Goal: Task Accomplishment & Management: Use online tool/utility

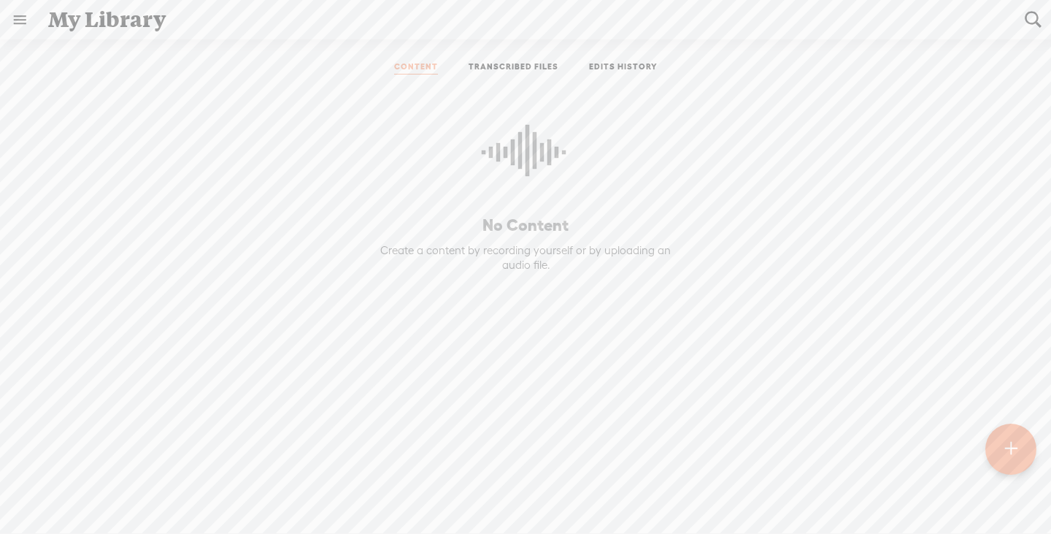
click at [1014, 452] on t at bounding box center [1011, 449] width 13 height 34
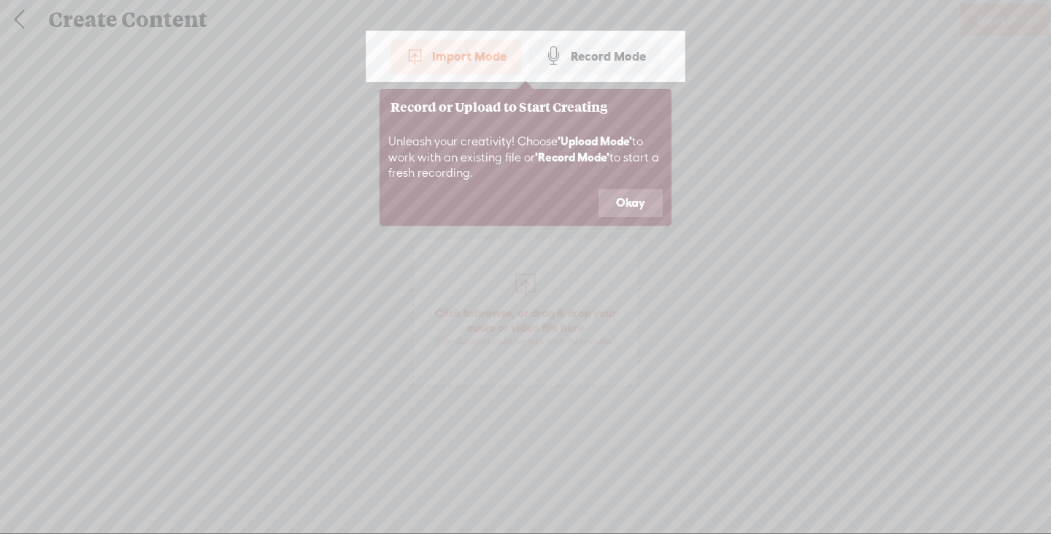
click at [624, 199] on button "Okay" at bounding box center [631, 203] width 64 height 28
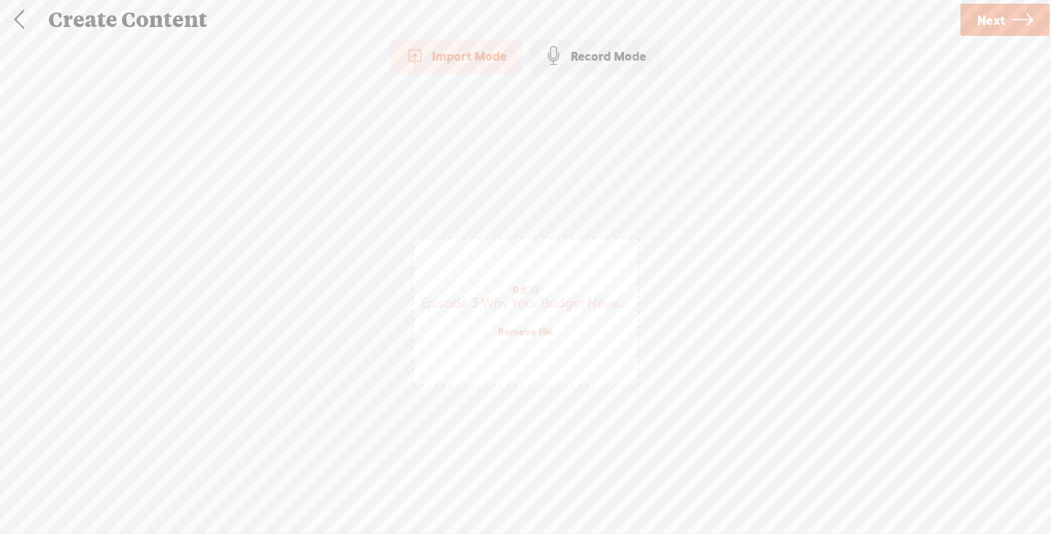
click at [997, 29] on span "Next" at bounding box center [992, 19] width 28 height 37
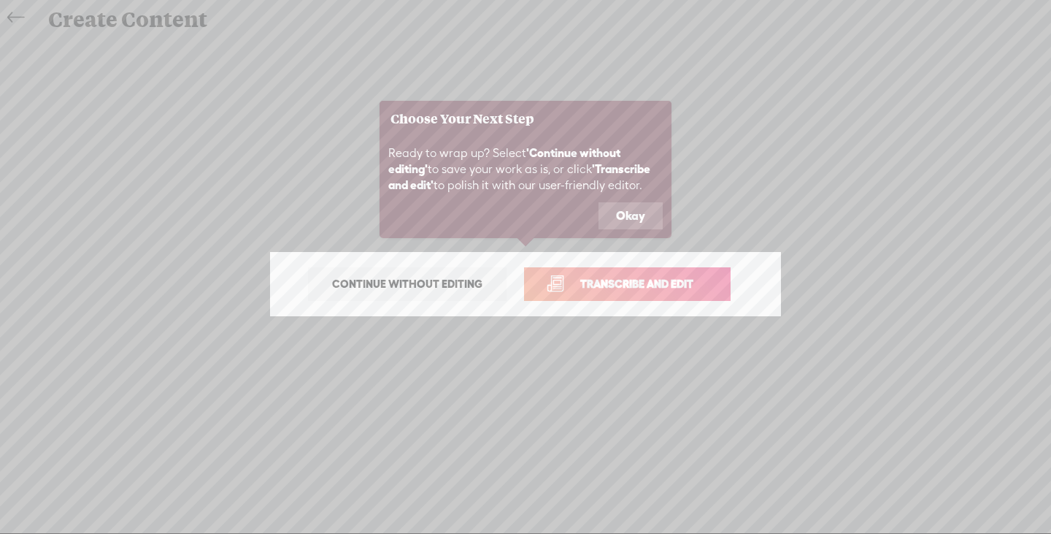
click at [622, 218] on button "Okay" at bounding box center [631, 216] width 64 height 28
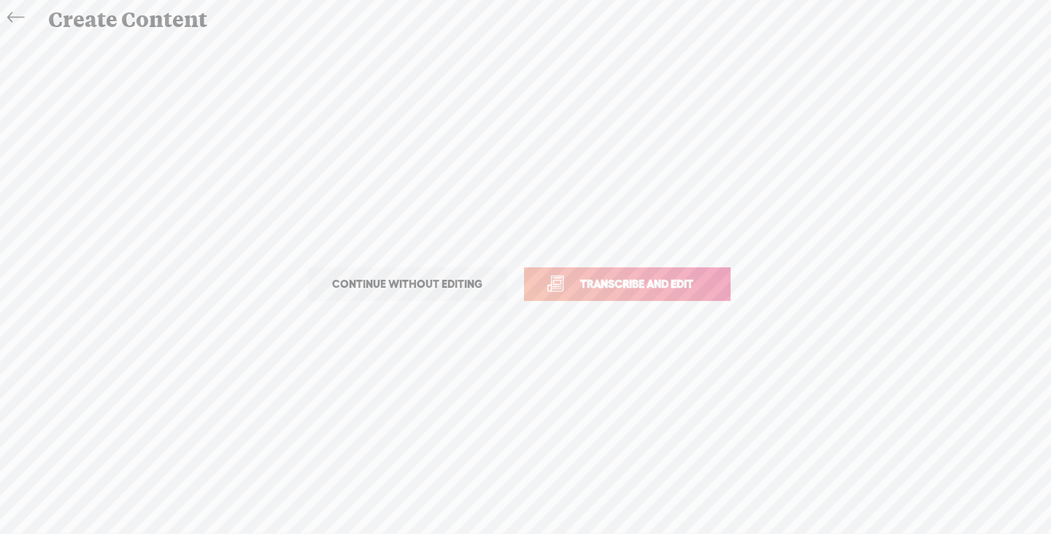
click at [630, 279] on span "Transcribe and edit" at bounding box center [637, 283] width 144 height 17
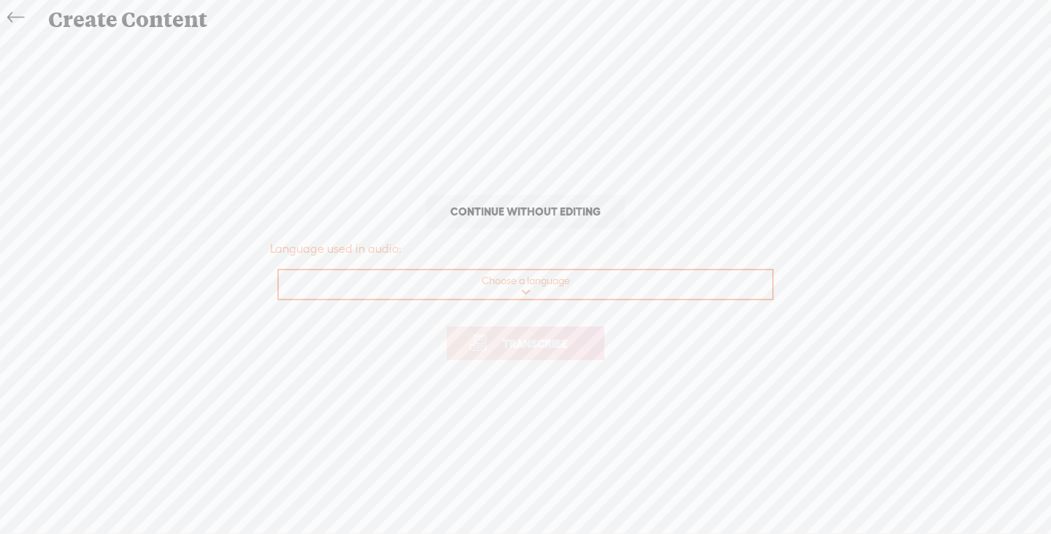
click at [520, 285] on select "Choose a language Afrikaans Albanian Amharic Arabic, Gulf Arabic, Modern Standa…" at bounding box center [526, 285] width 495 height 30
select select "en-US"
click at [279, 270] on select "Choose a language Afrikaans Albanian Amharic Arabic, Gulf Arabic, Modern Standa…" at bounding box center [526, 285] width 495 height 30
click at [553, 338] on span "Transcribe" at bounding box center [535, 343] width 95 height 17
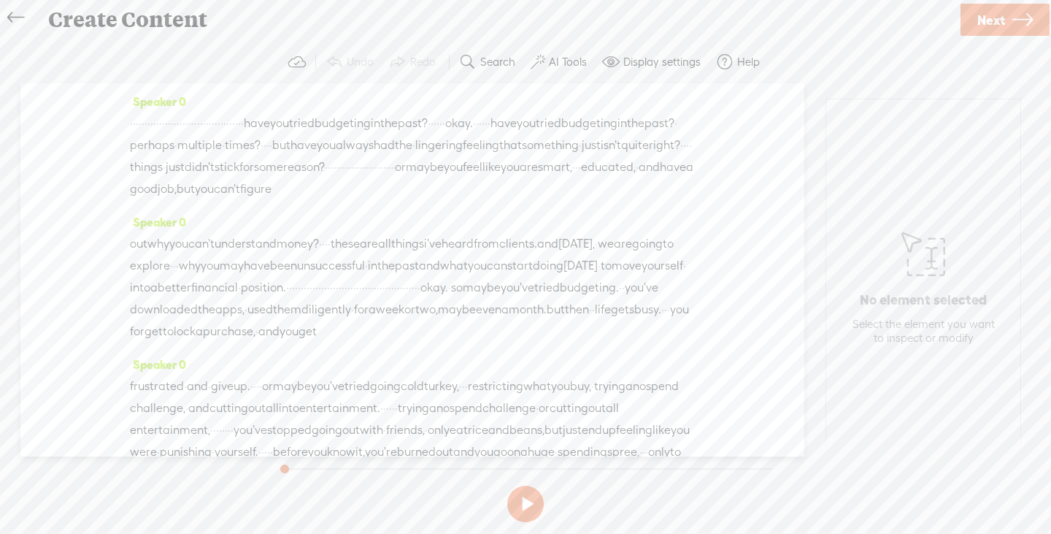
click at [270, 123] on span "have" at bounding box center [257, 123] width 26 height 22
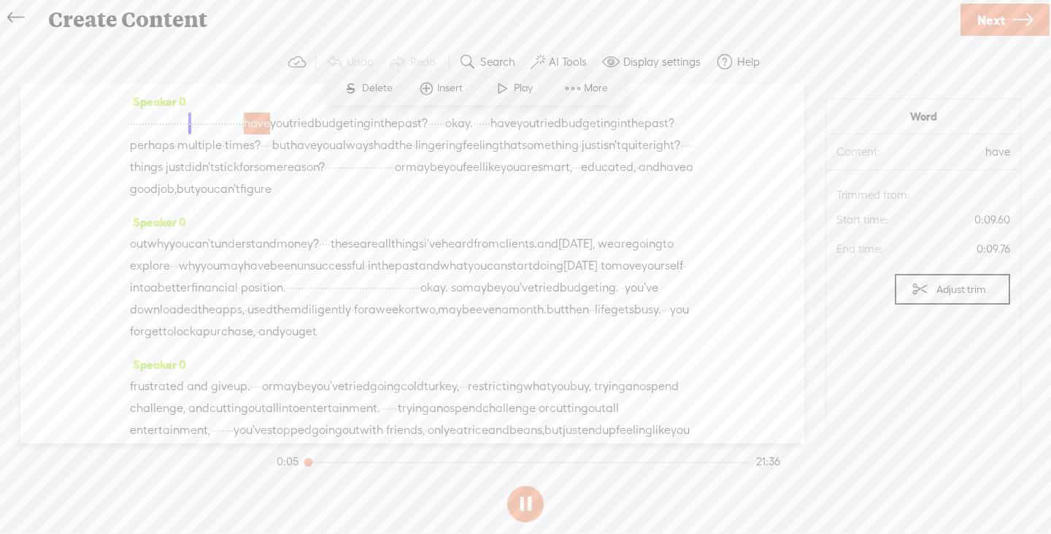
click at [315, 126] on span "tried" at bounding box center [302, 123] width 26 height 22
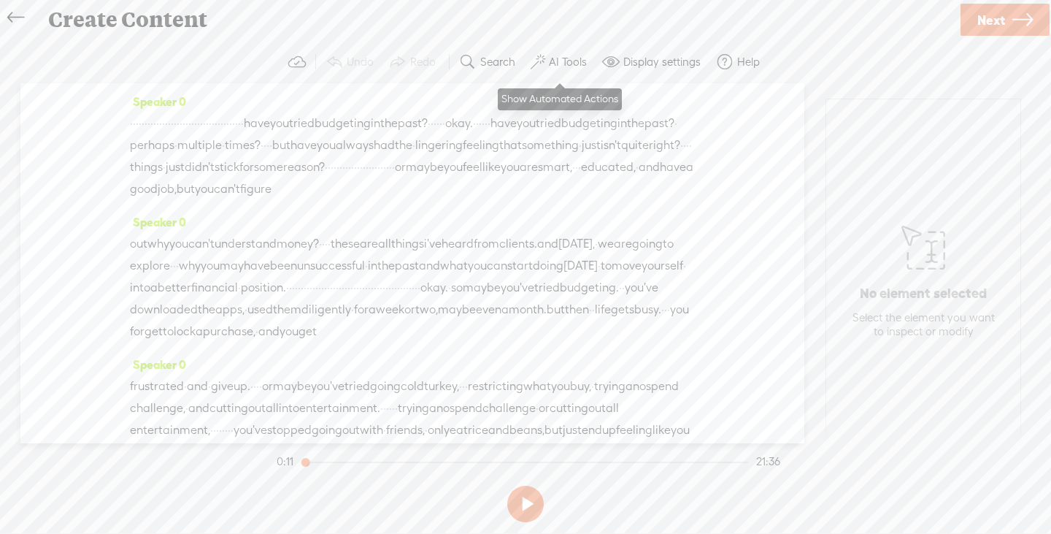
click at [552, 64] on label "AI Tools" at bounding box center [568, 62] width 38 height 15
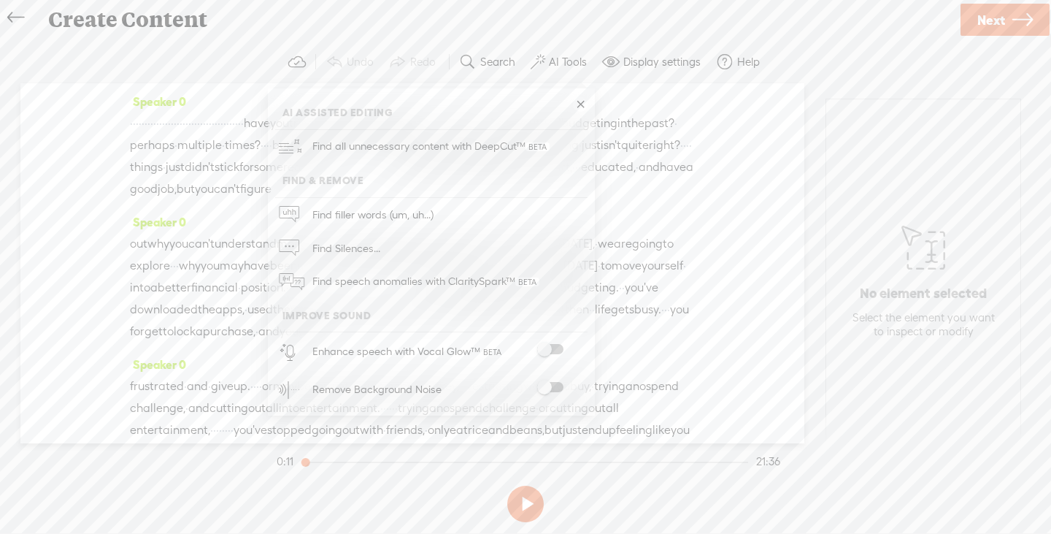
click at [551, 386] on span at bounding box center [550, 387] width 26 height 10
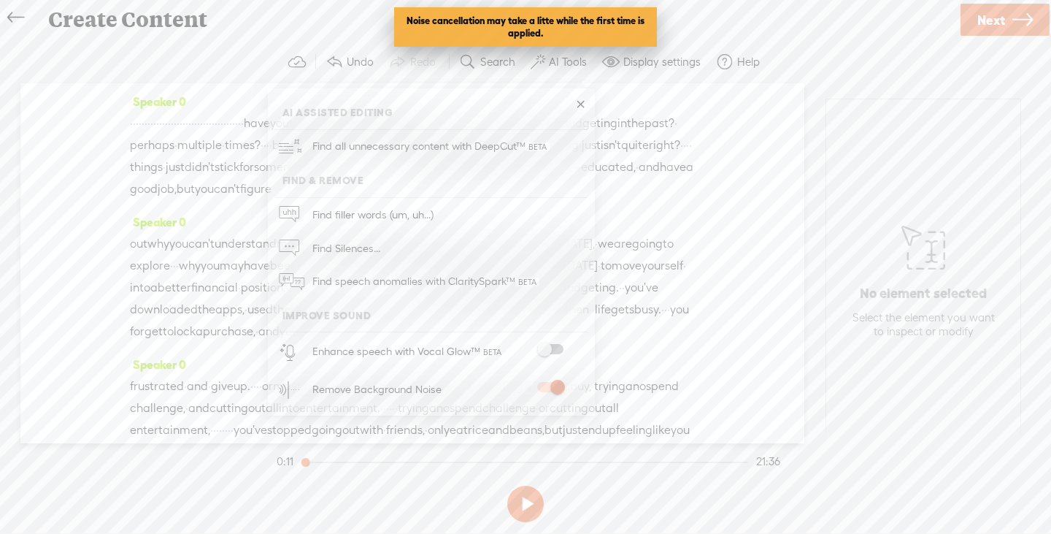
click at [680, 156] on span "·" at bounding box center [681, 145] width 3 height 22
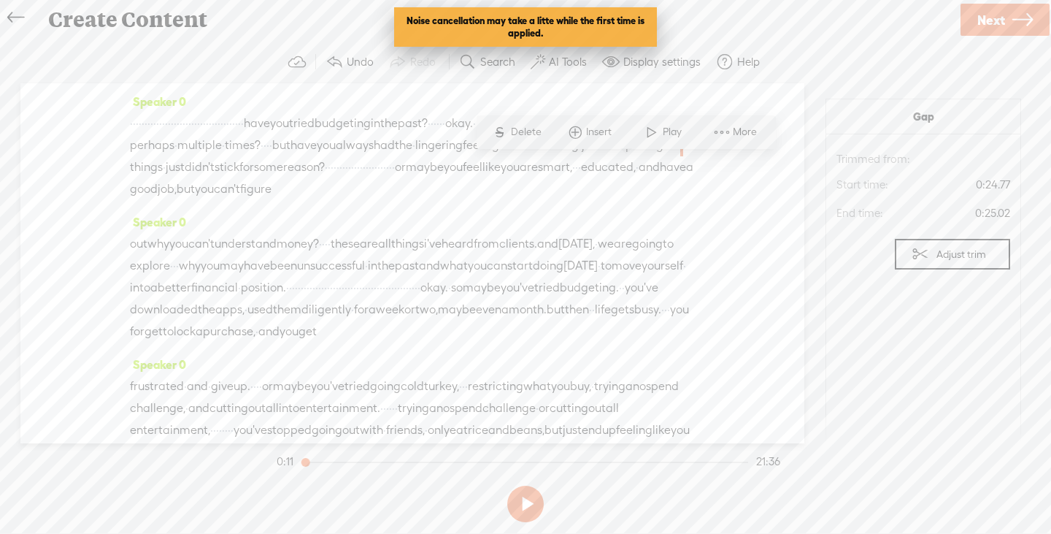
click at [270, 124] on span "have" at bounding box center [257, 123] width 26 height 22
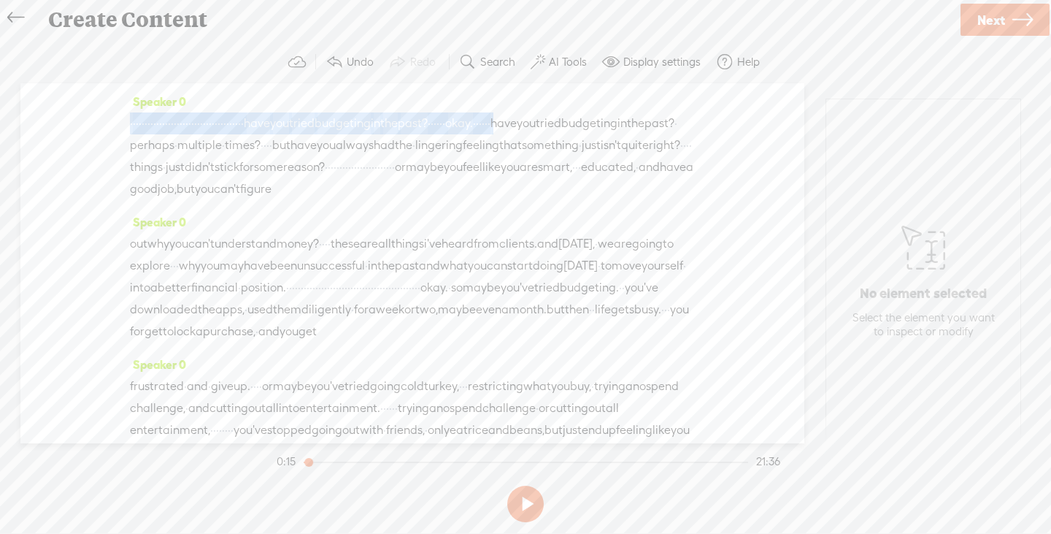
drag, startPoint x: 266, startPoint y: 147, endPoint x: 110, endPoint y: 122, distance: 158.3
click at [110, 122] on div "Speaker 0 · · · · · · · · · · · · · · · · · · · · · · · · · · · · · · · · · · ·…" at bounding box center [412, 263] width 784 height 360
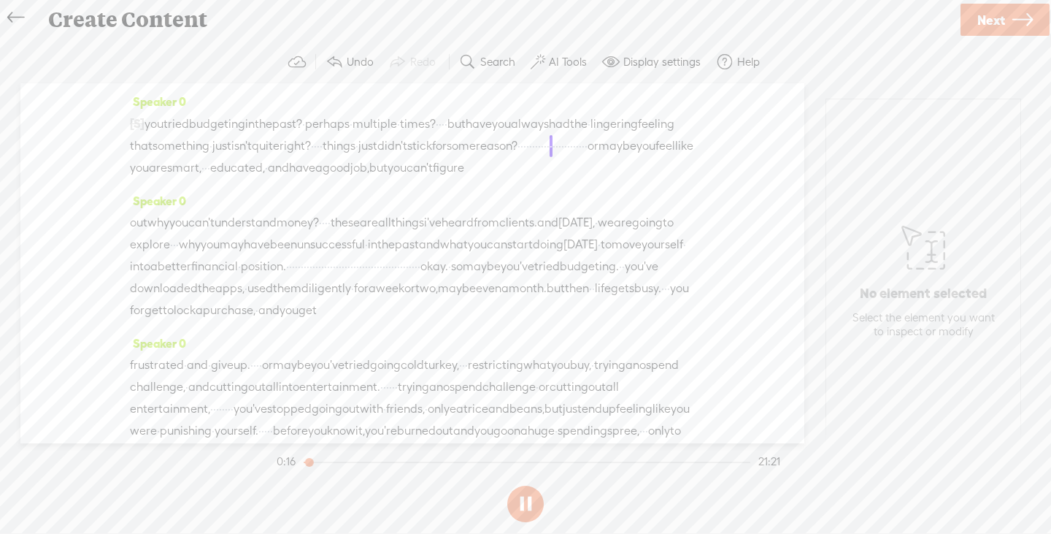
click at [153, 123] on span "you" at bounding box center [154, 124] width 19 height 22
click at [566, 55] on label "AI Tools" at bounding box center [568, 62] width 38 height 15
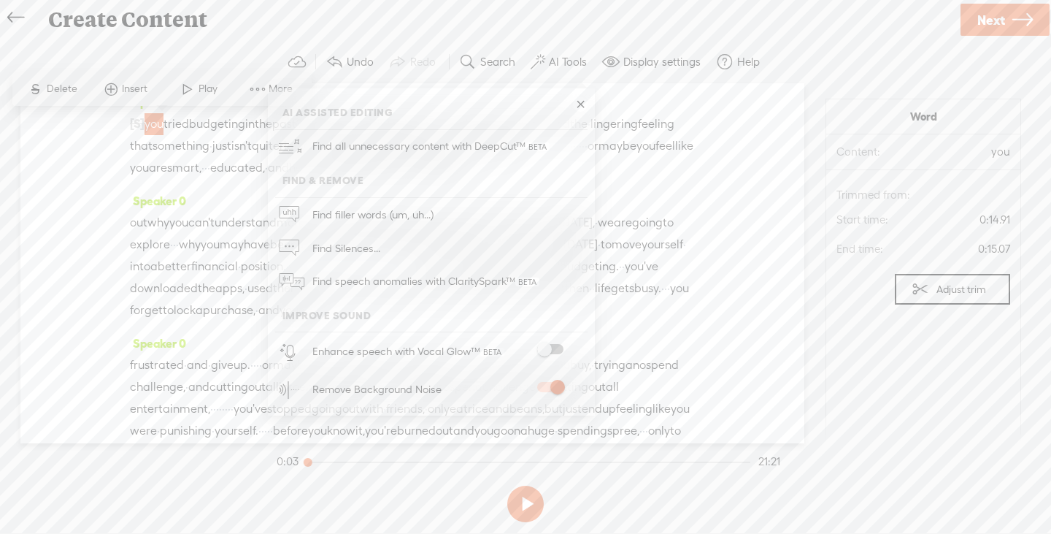
click at [558, 348] on span at bounding box center [550, 349] width 26 height 10
click at [582, 106] on link at bounding box center [580, 104] width 15 height 15
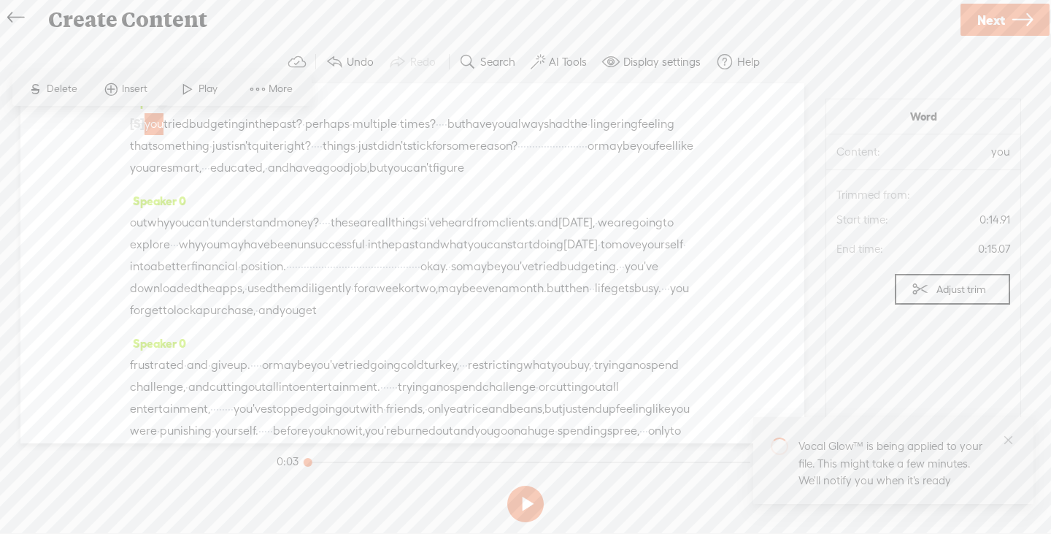
click at [264, 88] on span at bounding box center [258, 89] width 22 height 26
click at [476, 157] on span "reason?" at bounding box center [497, 146] width 42 height 22
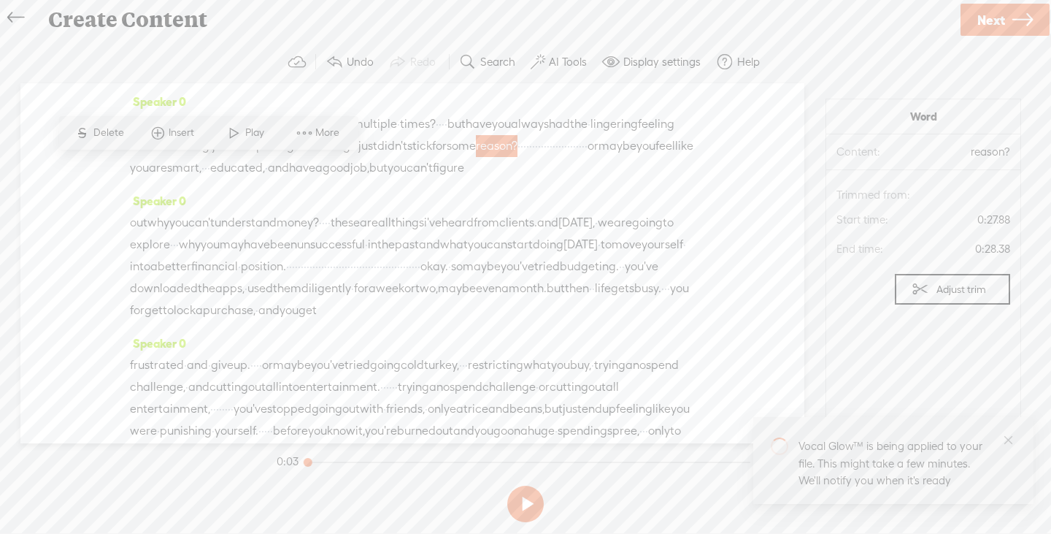
click at [388, 179] on span "you" at bounding box center [397, 168] width 19 height 22
click at [153, 121] on span "you" at bounding box center [154, 124] width 19 height 22
click at [143, 126] on span "[S]" at bounding box center [137, 123] width 15 height 13
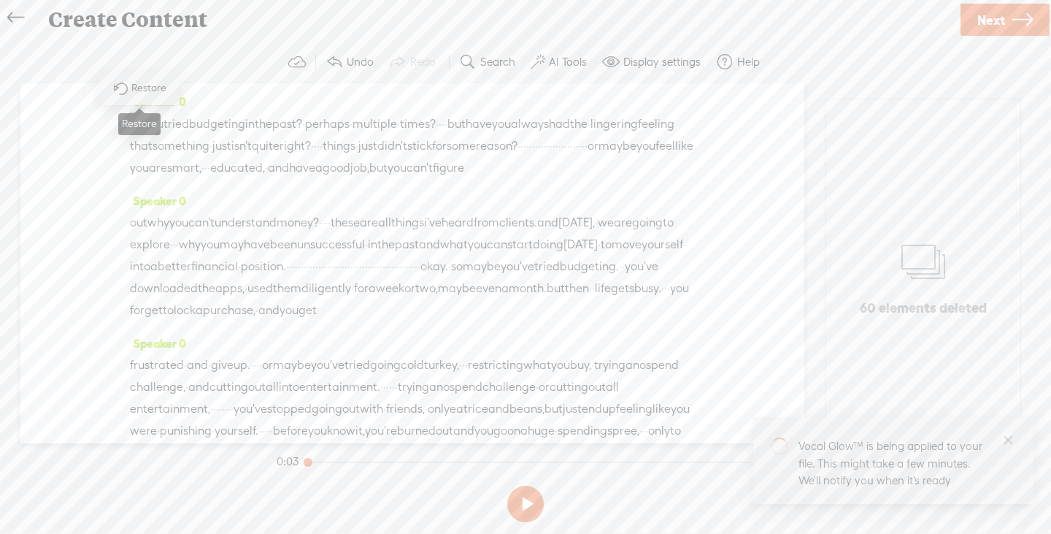
click at [145, 85] on span "Restore" at bounding box center [150, 88] width 39 height 15
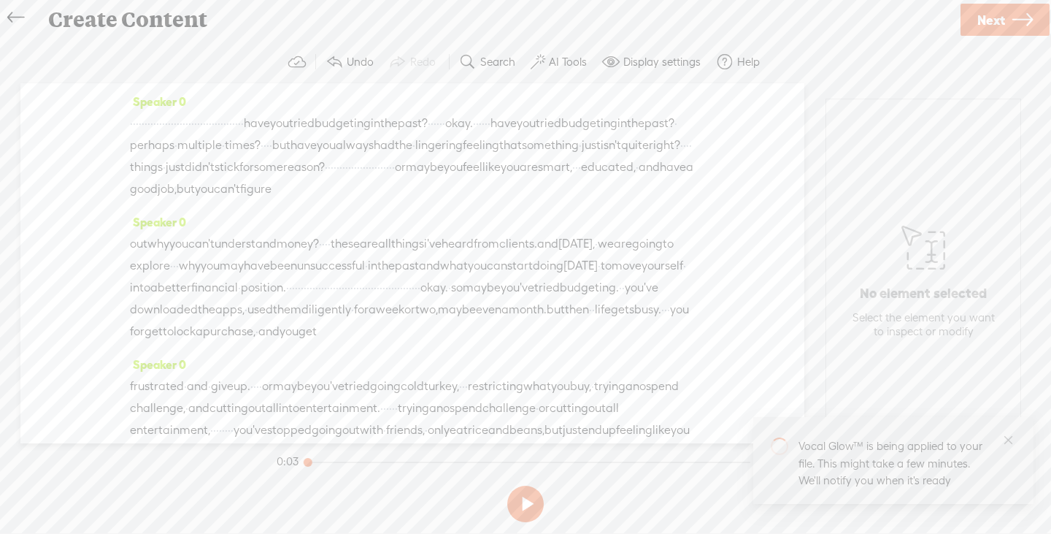
drag, startPoint x: 131, startPoint y: 123, endPoint x: 247, endPoint y: 146, distance: 117.6
click at [247, 146] on div "· · · · · · · · · · · · · · · · · · · · · · · · · · · · · · · · · · · · · · · h…" at bounding box center [412, 156] width 565 height 88
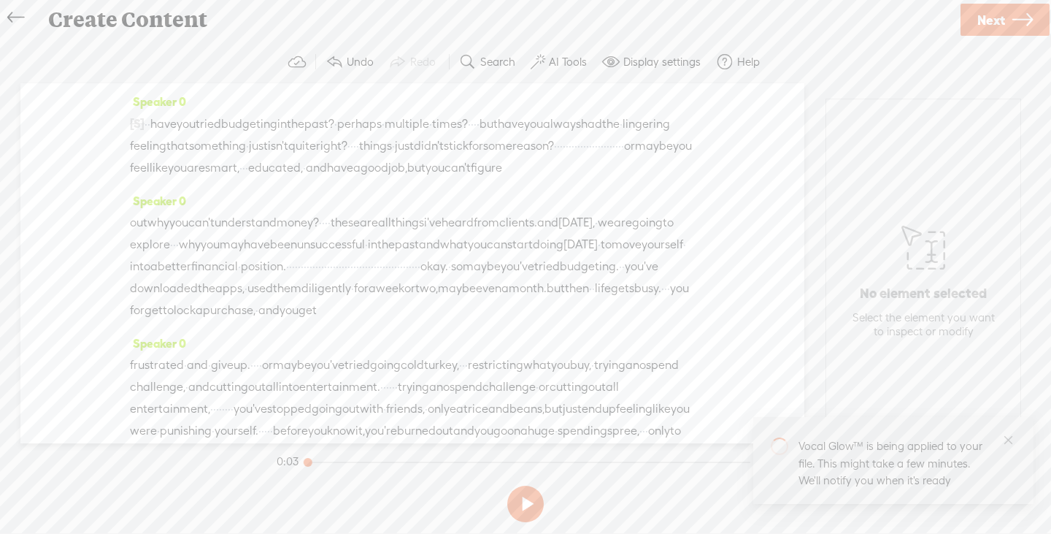
click at [147, 121] on span "·" at bounding box center [146, 124] width 3 height 22
drag, startPoint x: 282, startPoint y: 166, endPoint x: 464, endPoint y: 168, distance: 181.8
click at [464, 168] on div "[S] · · · · · · · · · · · · · · · · · · · · · · · · · · · · · · · · · · · · · ·…" at bounding box center [412, 145] width 565 height 66
click at [513, 158] on span "reason?" at bounding box center [534, 147] width 42 height 22
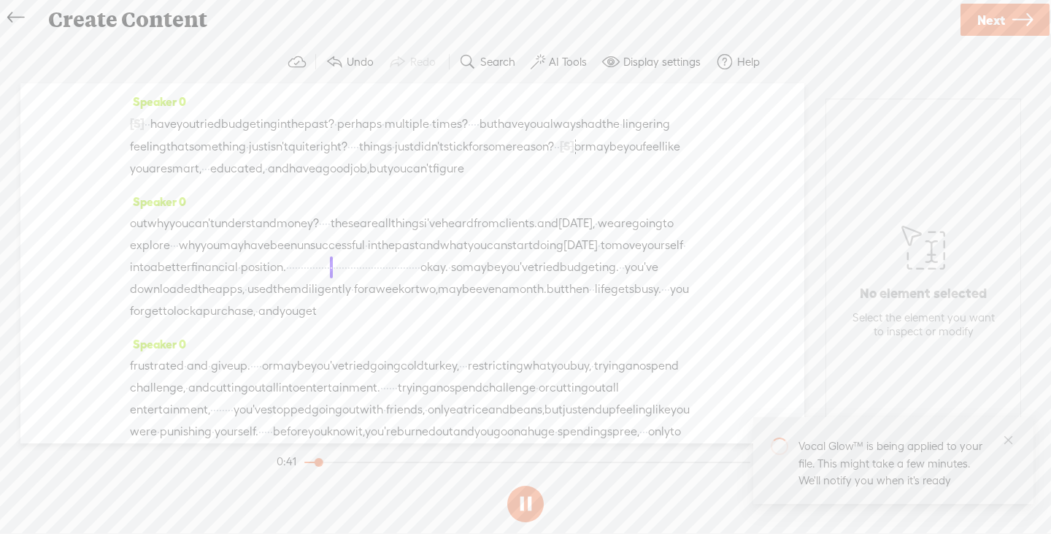
drag, startPoint x: 616, startPoint y: 290, endPoint x: 578, endPoint y: 289, distance: 38.0
click at [286, 278] on span "position." at bounding box center [263, 267] width 45 height 22
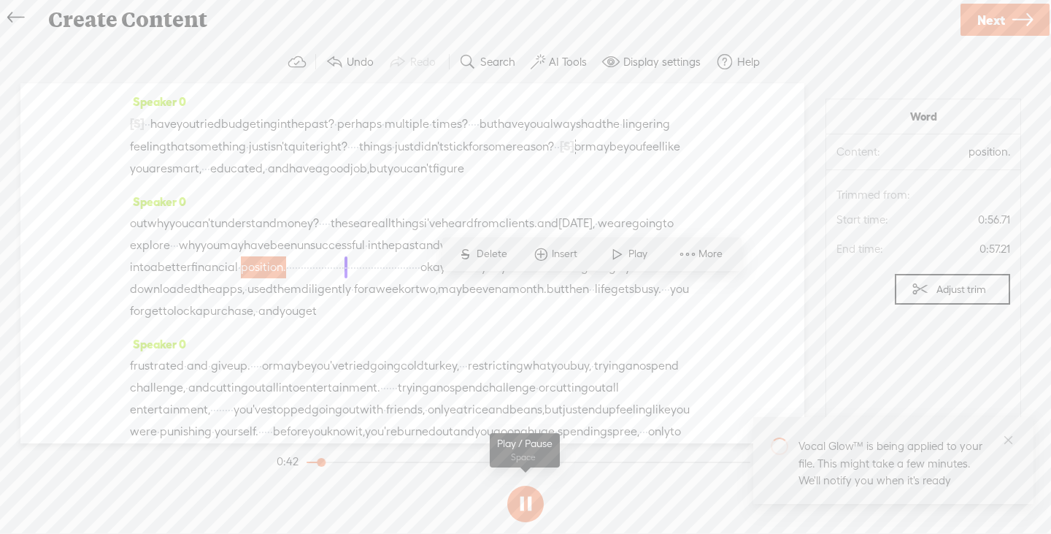
click at [514, 503] on button at bounding box center [525, 504] width 37 height 37
click at [289, 278] on span "·" at bounding box center [287, 267] width 3 height 22
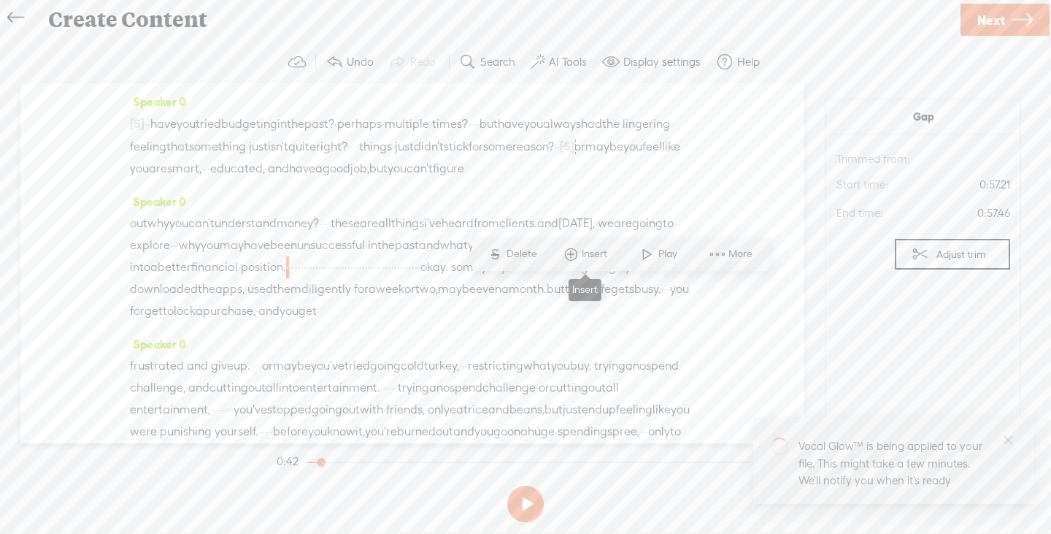
click at [601, 252] on span "Insert" at bounding box center [596, 254] width 29 height 15
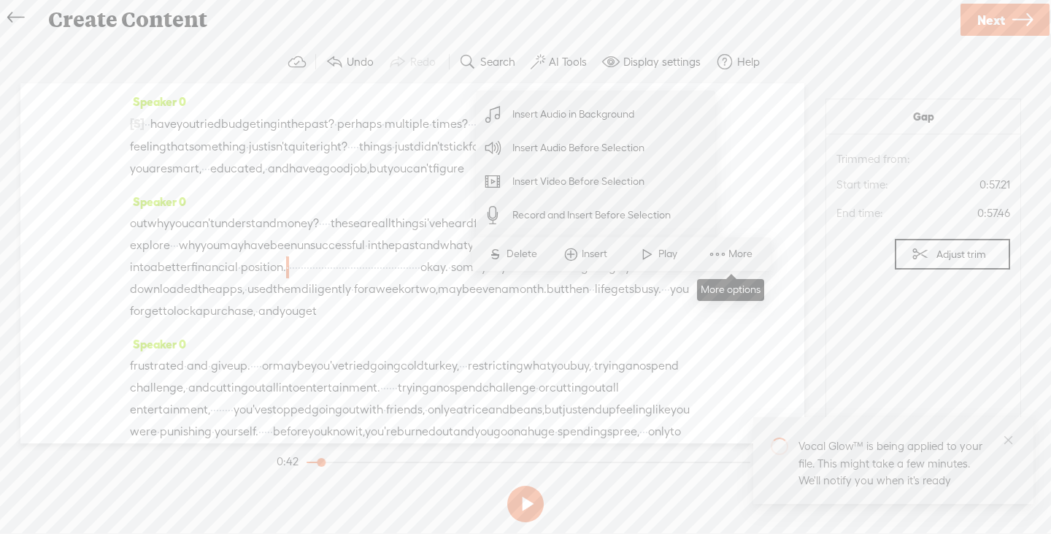
click at [721, 253] on span at bounding box center [718, 254] width 22 height 26
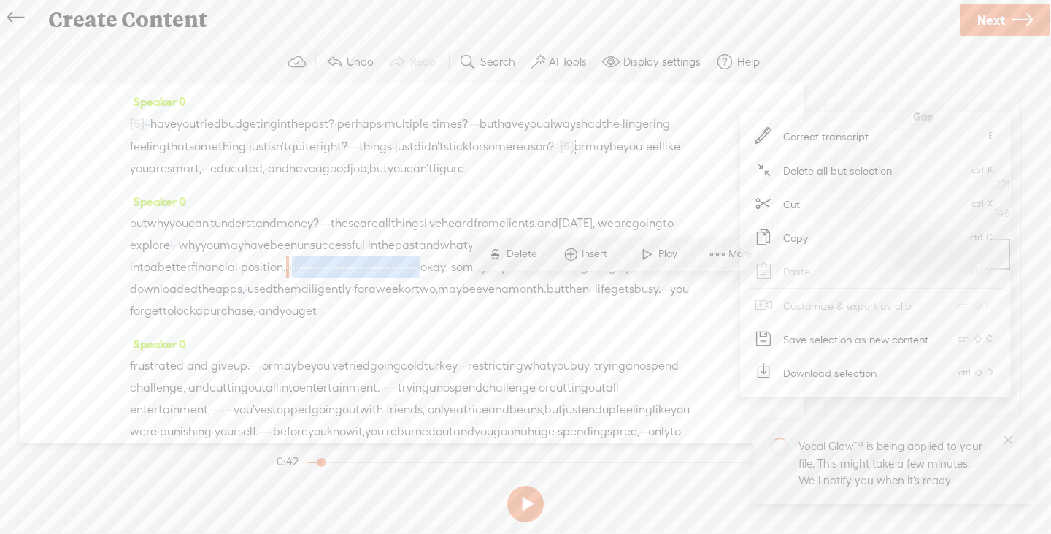
drag, startPoint x: 629, startPoint y: 290, endPoint x: 453, endPoint y: 318, distance: 179.0
click at [453, 318] on div "out why you can't understand money? · · · · these are all things i've heard fro…" at bounding box center [412, 267] width 565 height 110
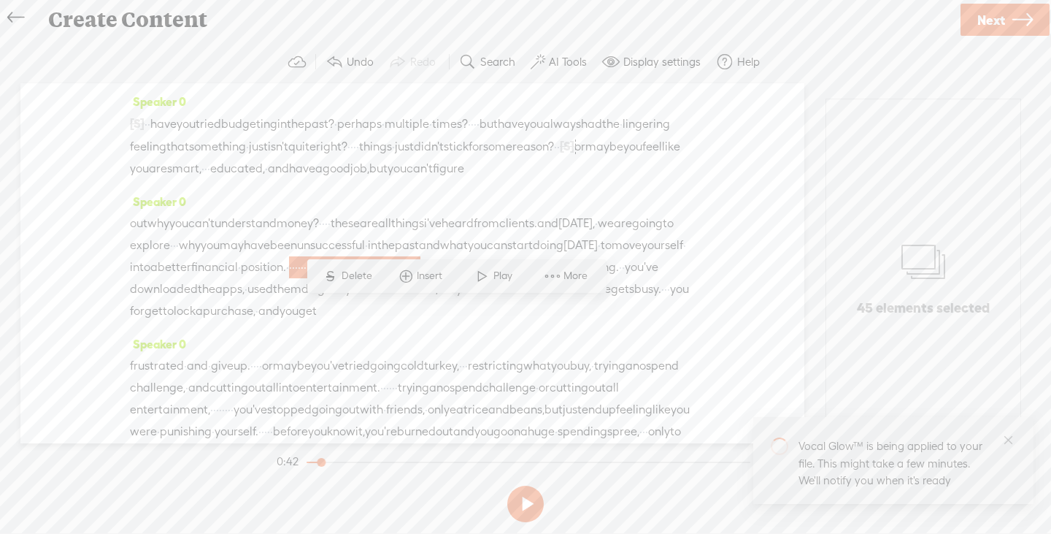
click at [435, 277] on span "Insert" at bounding box center [431, 276] width 29 height 15
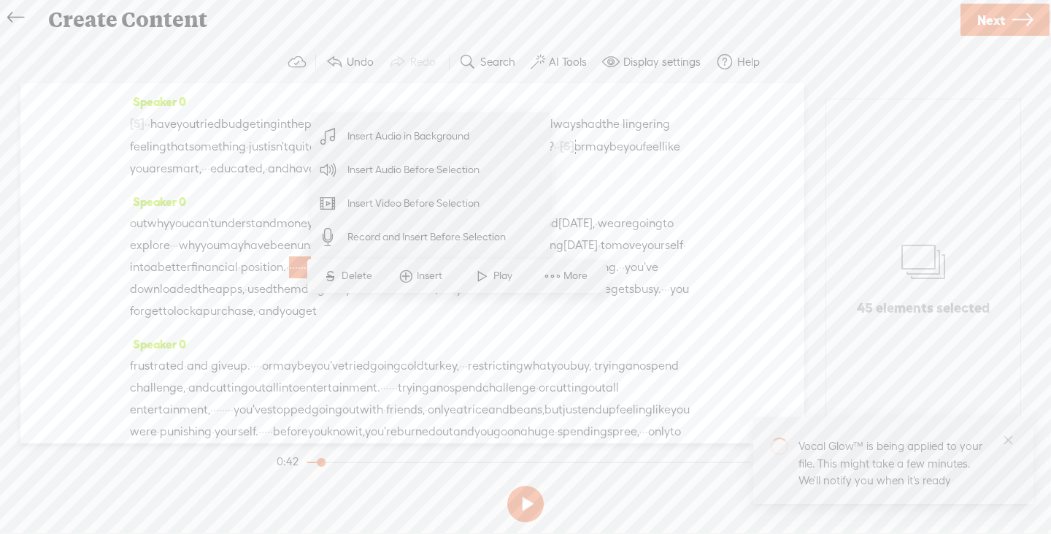
click at [450, 174] on span "Insert Audio Before Selection" at bounding box center [414, 169] width 190 height 33
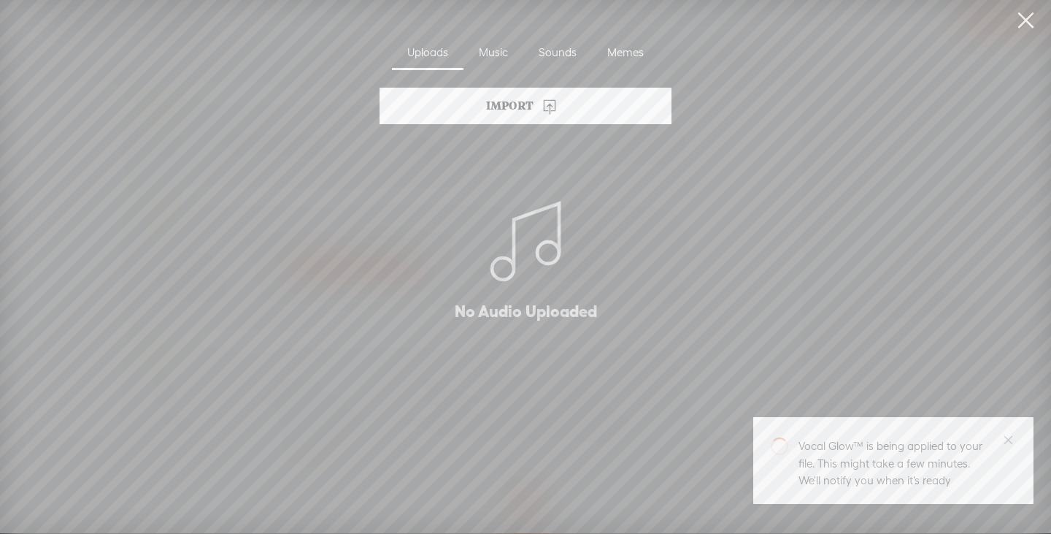
click at [523, 107] on div "Import" at bounding box center [526, 106] width 292 height 37
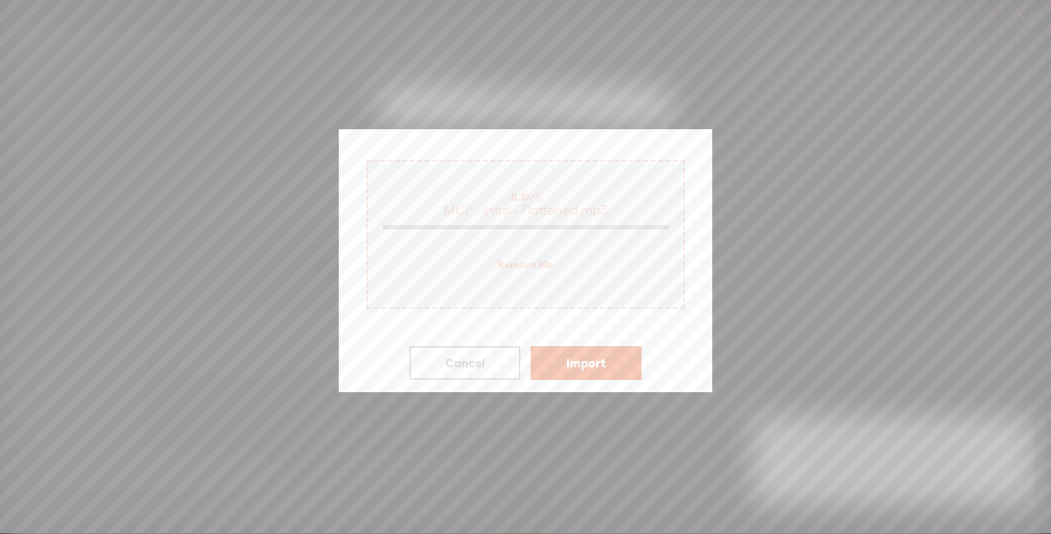
click at [573, 365] on button "Import" at bounding box center [586, 363] width 111 height 34
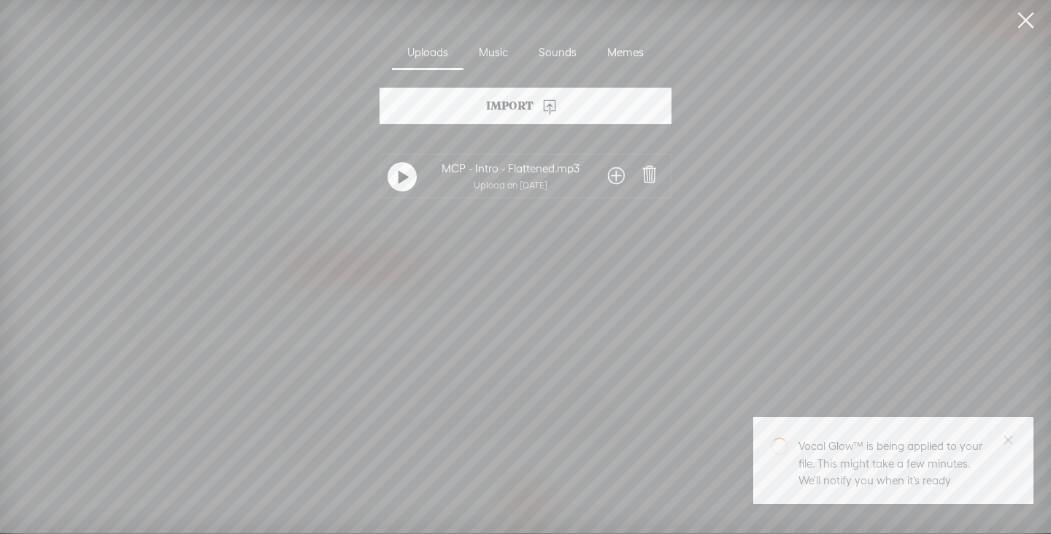
click at [614, 177] on span at bounding box center [616, 175] width 17 height 23
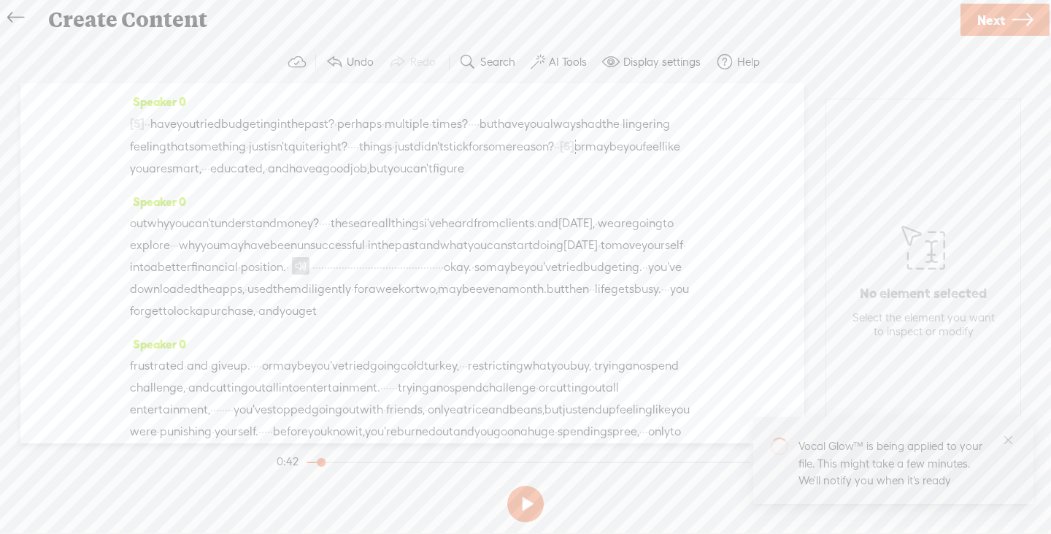
click at [150, 278] on span "into" at bounding box center [140, 267] width 20 height 22
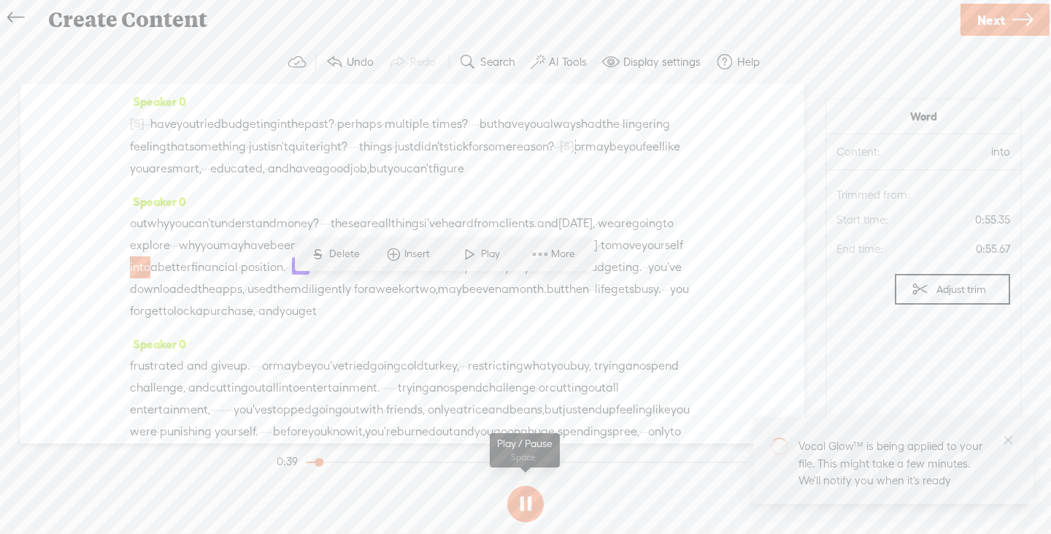
click at [525, 500] on button at bounding box center [525, 504] width 37 height 37
click at [487, 256] on span "can" at bounding box center [497, 245] width 20 height 22
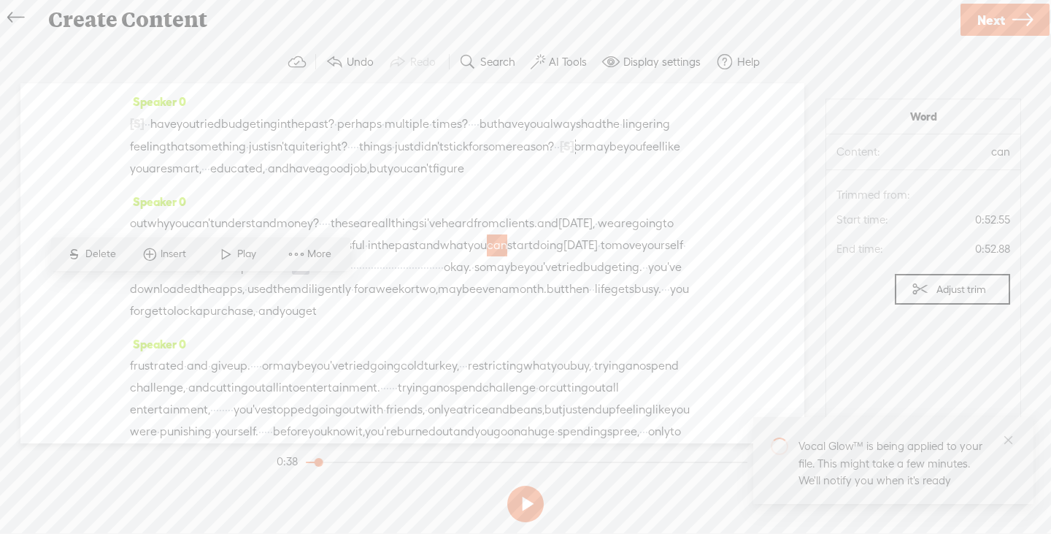
click at [244, 256] on span "Play" at bounding box center [248, 254] width 23 height 15
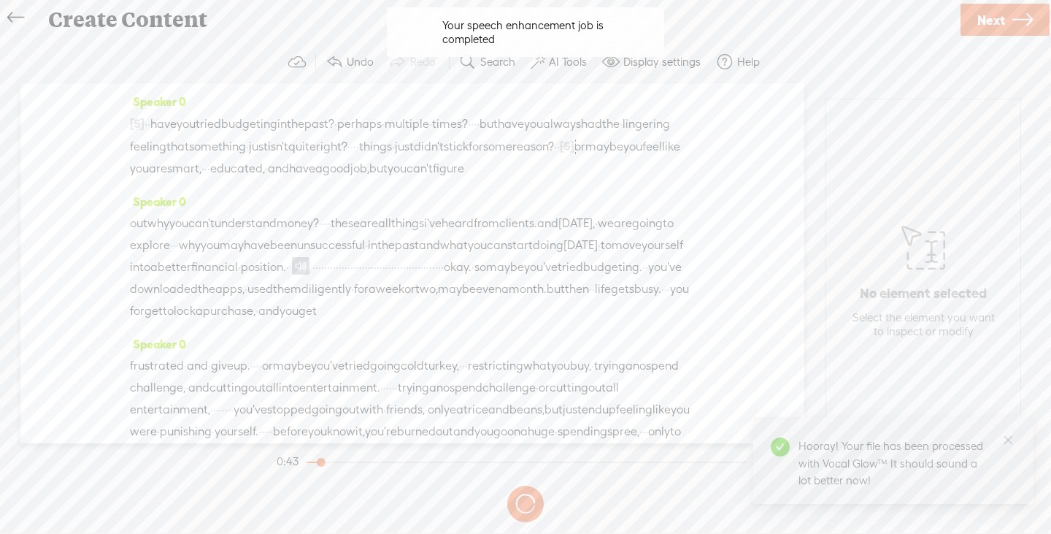
drag, startPoint x: 468, startPoint y: 311, endPoint x: 143, endPoint y: 315, distance: 324.9
click at [143, 315] on div "out why you can't understand money? · · · · these are all things i've heard fro…" at bounding box center [412, 267] width 565 height 110
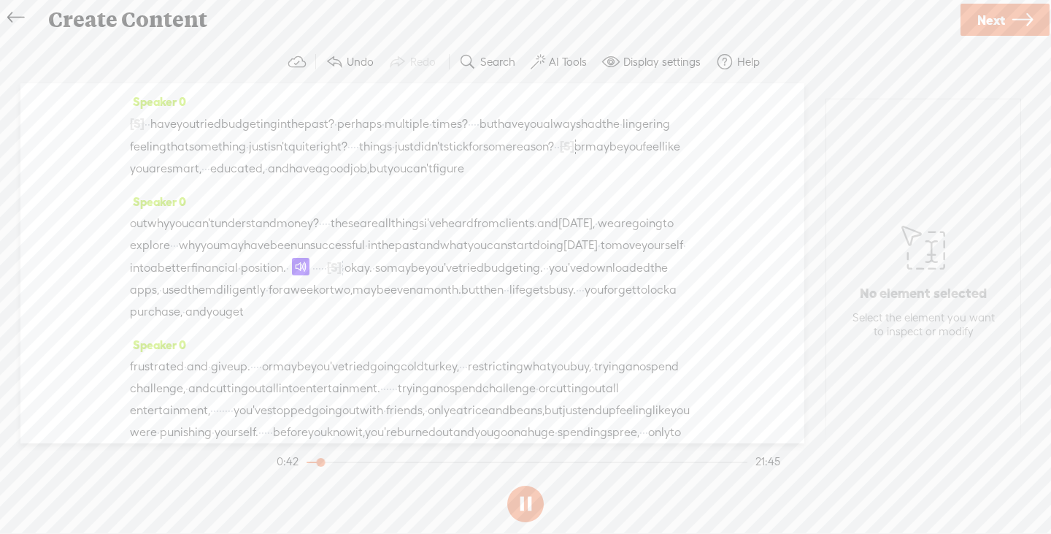
click at [310, 275] on span at bounding box center [301, 267] width 18 height 18
click at [598, 256] on span "·" at bounding box center [599, 245] width 3 height 22
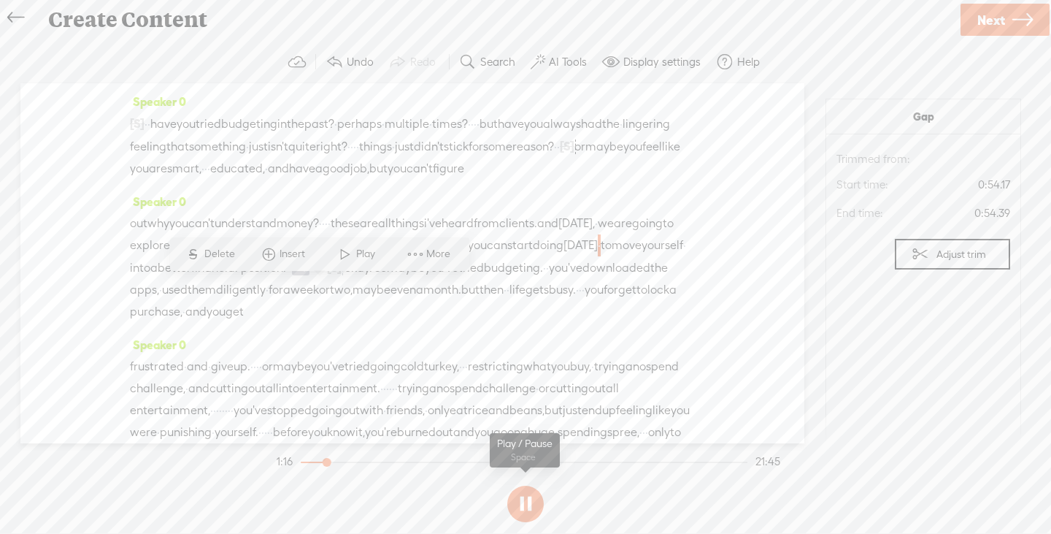
click at [524, 503] on button at bounding box center [525, 504] width 37 height 37
drag, startPoint x: 660, startPoint y: 287, endPoint x: 157, endPoint y: 318, distance: 504.0
click at [157, 318] on div "out why you can't understand money? · · · · these are all things i've heard fro…" at bounding box center [412, 267] width 565 height 110
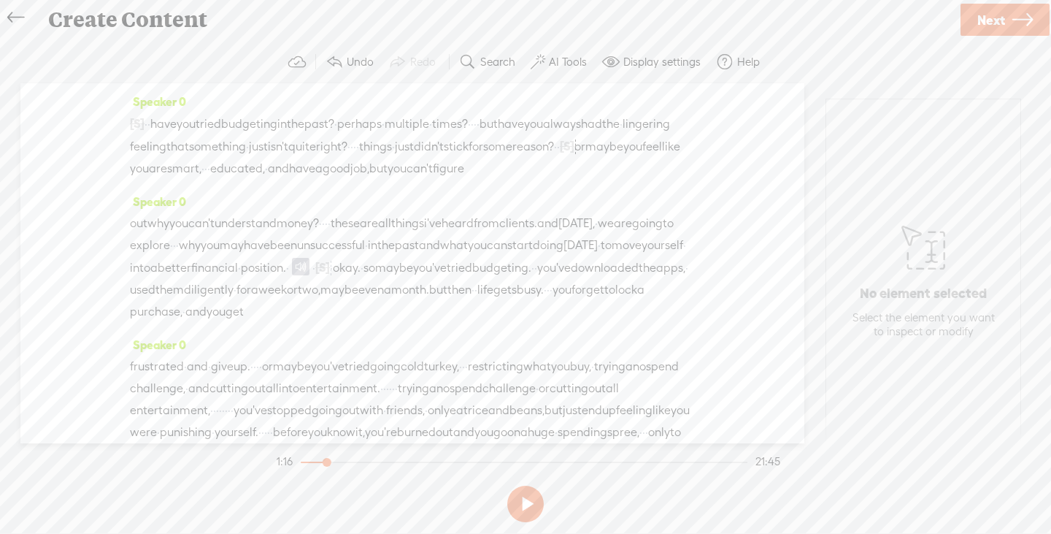
click at [315, 279] on span "·" at bounding box center [313, 268] width 3 height 22
click at [475, 301] on span "·" at bounding box center [473, 290] width 3 height 22
click at [258, 301] on span "week" at bounding box center [272, 290] width 28 height 22
click at [188, 234] on span "you" at bounding box center [178, 223] width 19 height 22
click at [333, 279] on span "okay." at bounding box center [347, 268] width 28 height 22
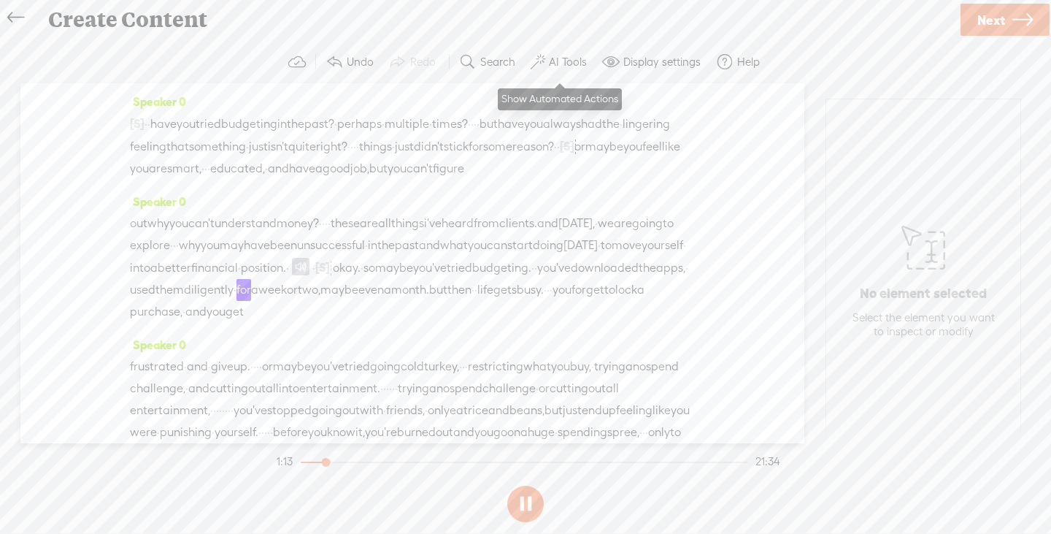
click at [556, 55] on label "AI Tools" at bounding box center [568, 62] width 38 height 15
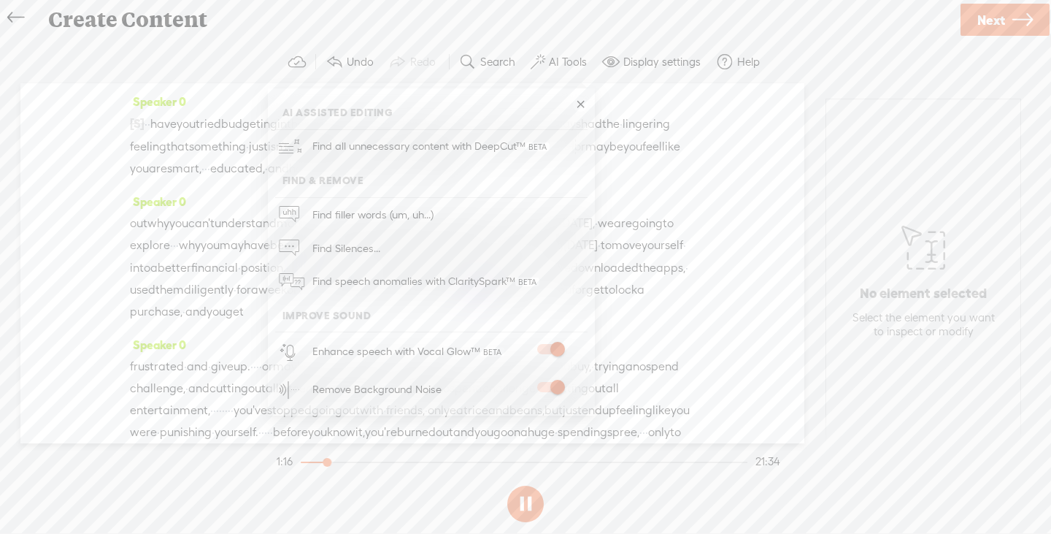
click at [551, 350] on span at bounding box center [550, 349] width 26 height 10
click at [656, 323] on div "out why you can't understand money? · · · · these are all things i've heard fro…" at bounding box center [412, 267] width 565 height 110
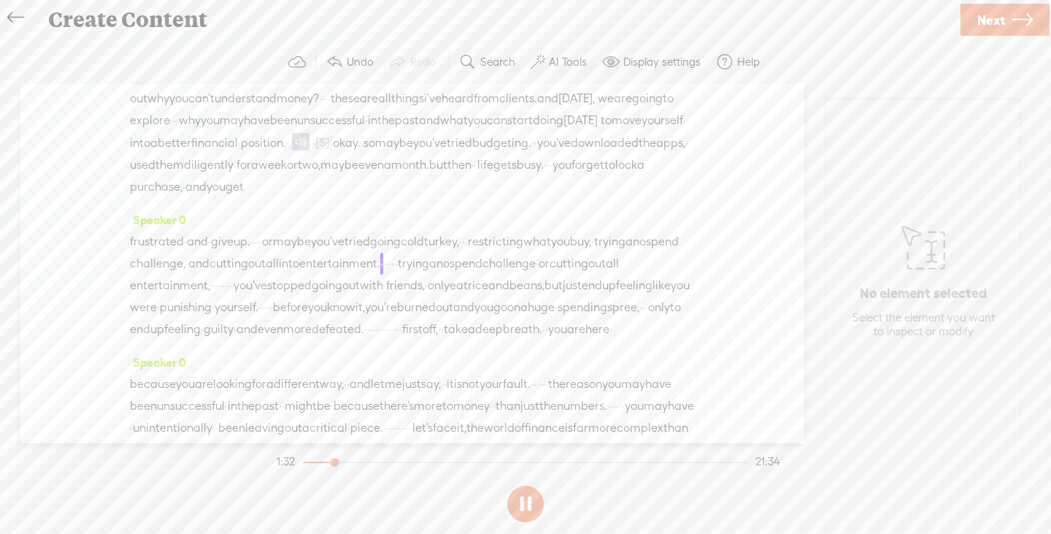
scroll to position [146, 0]
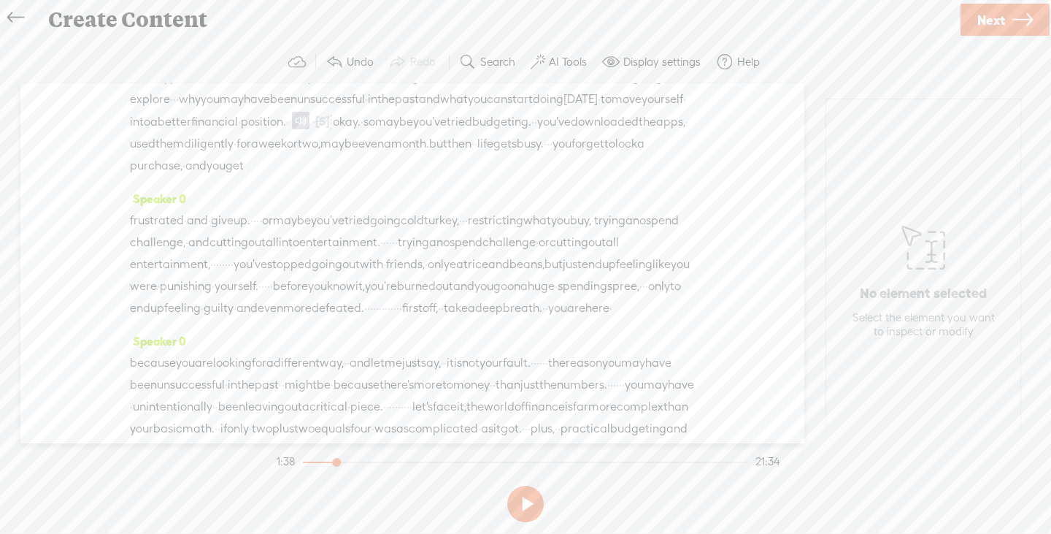
drag, startPoint x: 193, startPoint y: 287, endPoint x: 637, endPoint y: 284, distance: 443.2
click at [637, 284] on div "frustrated · and · give up. · · · · or maybe you've tried going cold [GEOGRAPHI…" at bounding box center [412, 265] width 565 height 110
drag, startPoint x: 589, startPoint y: 288, endPoint x: 622, endPoint y: 288, distance: 32.9
click at [622, 288] on div "frustrated · and · give up. · · · · or maybe you've tried going cold [GEOGRAPHI…" at bounding box center [412, 265] width 565 height 110
click at [347, 255] on span "entertainment," at bounding box center [306, 244] width 80 height 22
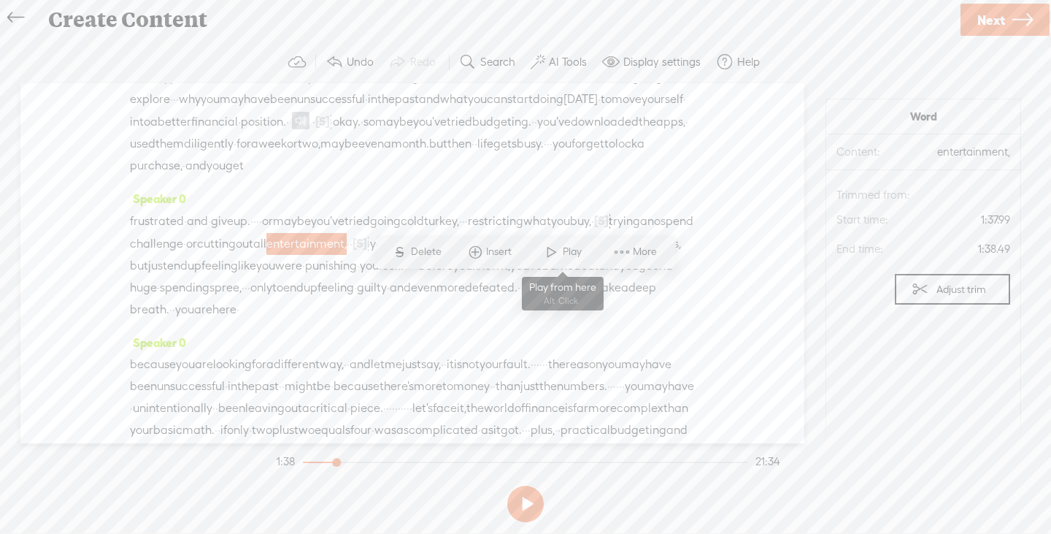
click at [554, 257] on span at bounding box center [552, 252] width 22 height 26
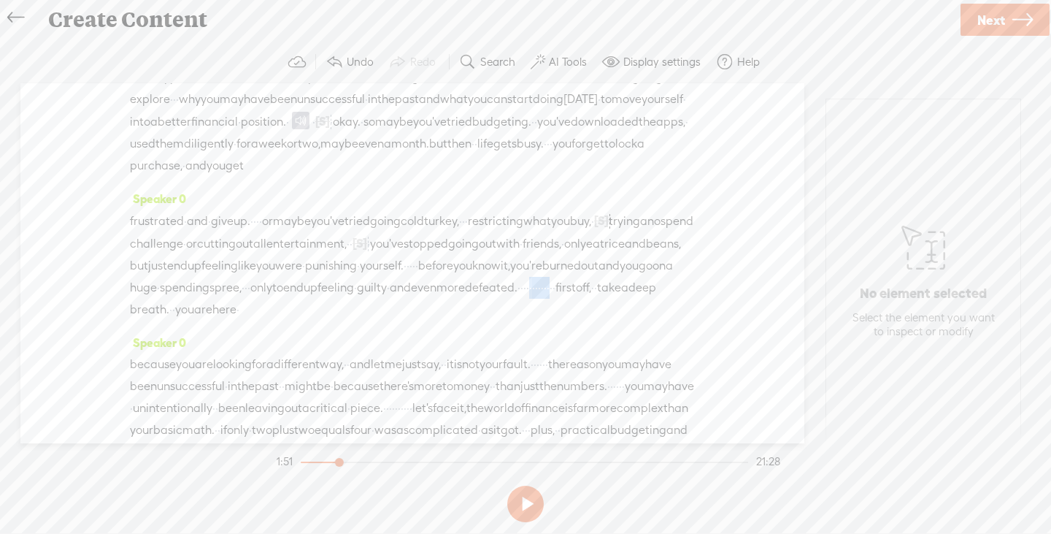
drag, startPoint x: 615, startPoint y: 353, endPoint x: 681, endPoint y: 352, distance: 65.7
click at [681, 321] on div "frustrated · and · give up. · · · · or maybe you've tried going cold [GEOGRAPHI…" at bounding box center [412, 265] width 565 height 111
click at [518, 299] on span "defeated." at bounding box center [491, 288] width 53 height 22
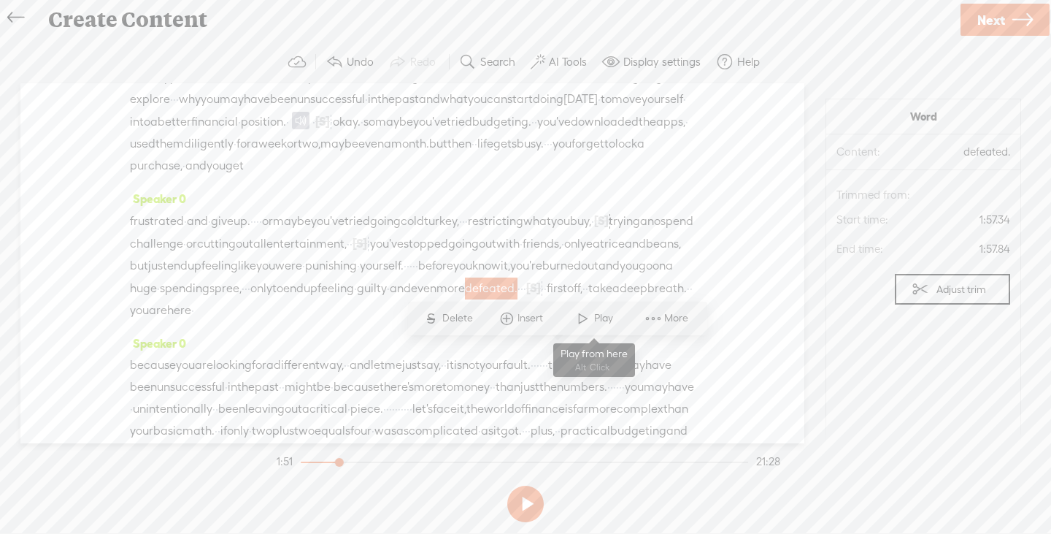
click at [587, 324] on span at bounding box center [583, 318] width 22 height 26
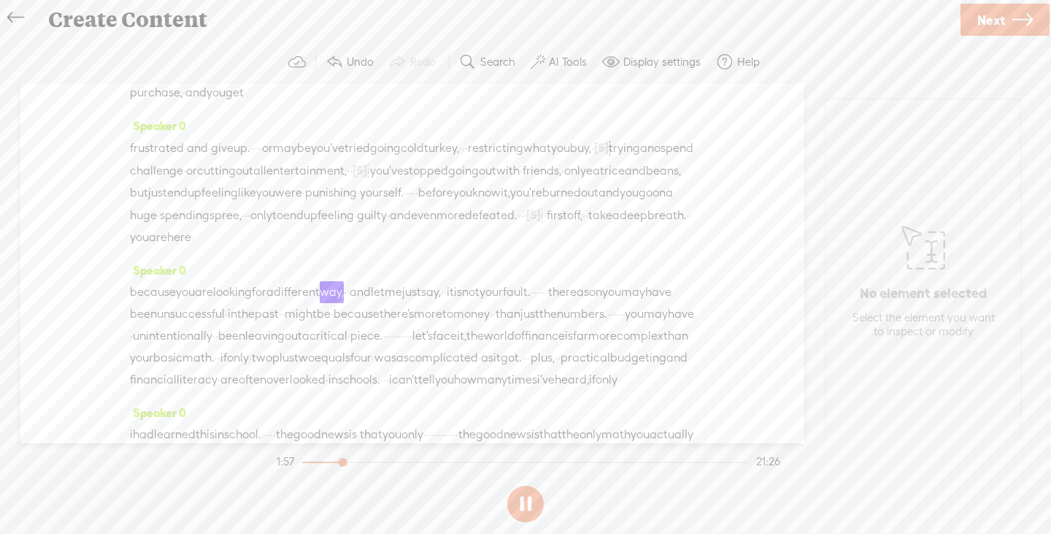
scroll to position [292, 0]
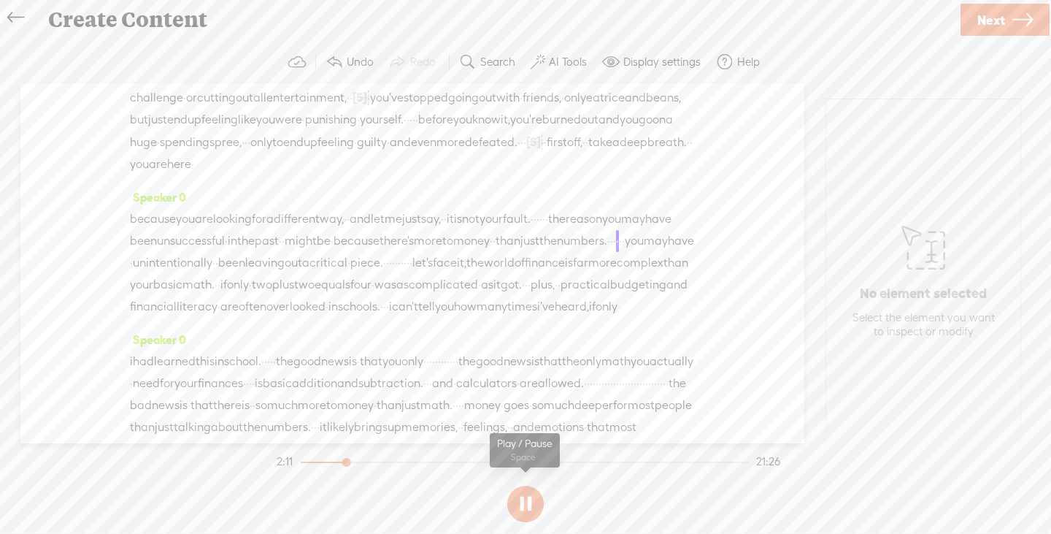
click at [521, 505] on button at bounding box center [525, 504] width 37 height 37
click at [521, 493] on button at bounding box center [525, 504] width 37 height 37
click at [516, 504] on button at bounding box center [525, 504] width 37 height 37
click at [559, 55] on label "AI Tools" at bounding box center [568, 62] width 38 height 15
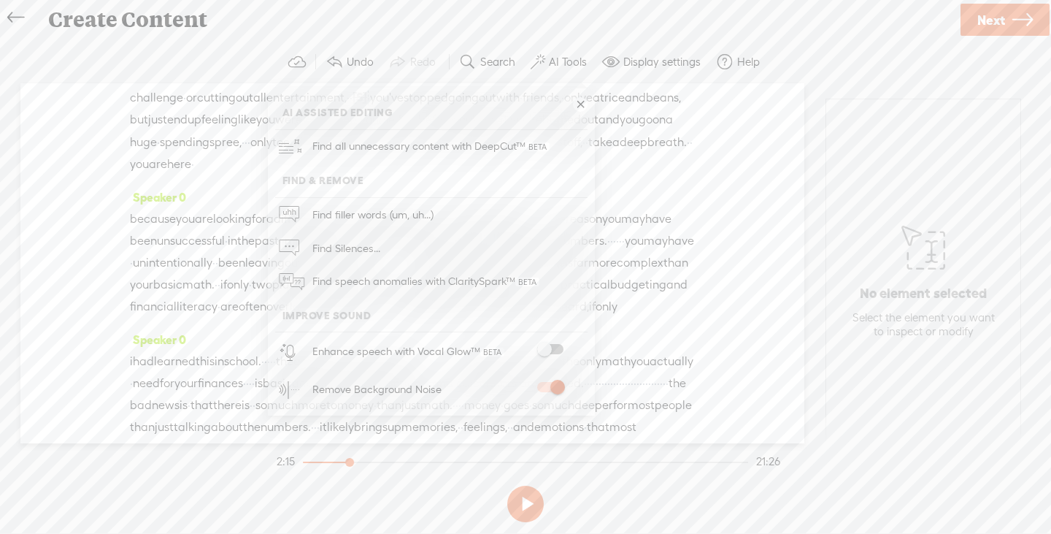
click at [551, 384] on span at bounding box center [550, 387] width 26 height 10
click at [547, 346] on span at bounding box center [550, 349] width 26 height 10
click at [605, 490] on section at bounding box center [526, 504] width 504 height 48
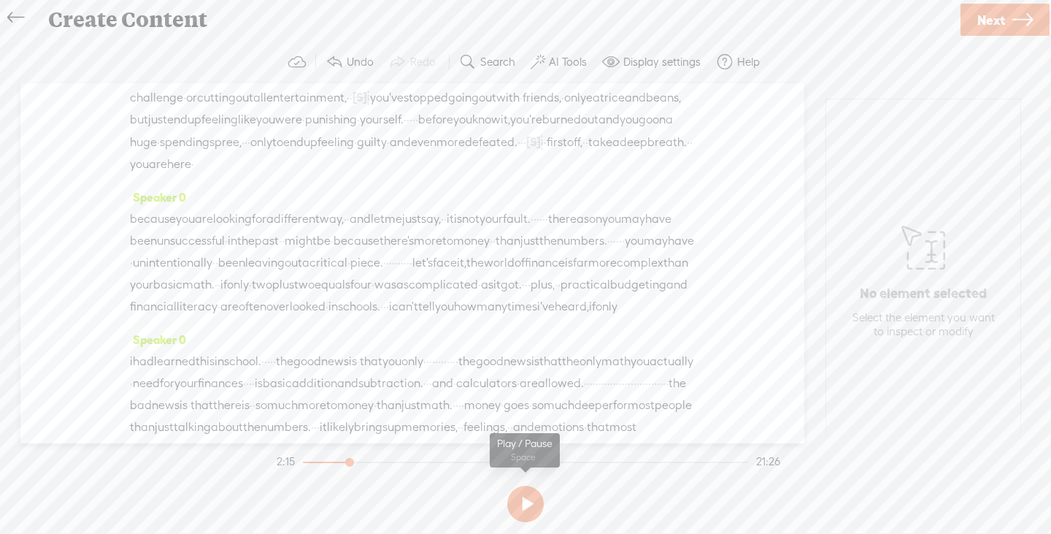
click at [527, 503] on button at bounding box center [525, 504] width 37 height 37
click at [519, 504] on button at bounding box center [525, 504] width 37 height 37
click at [519, 498] on button at bounding box center [525, 504] width 37 height 37
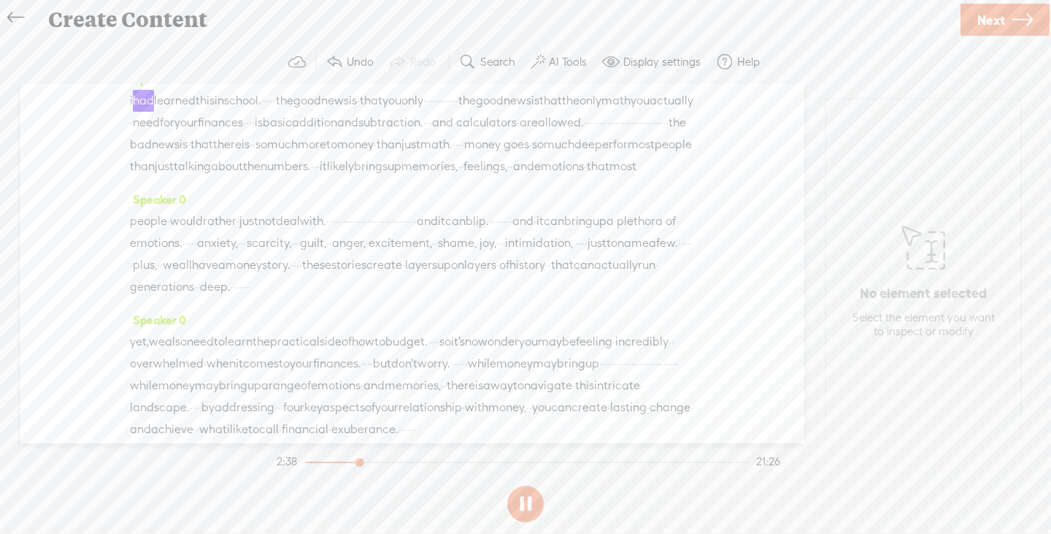
scroll to position [602, 0]
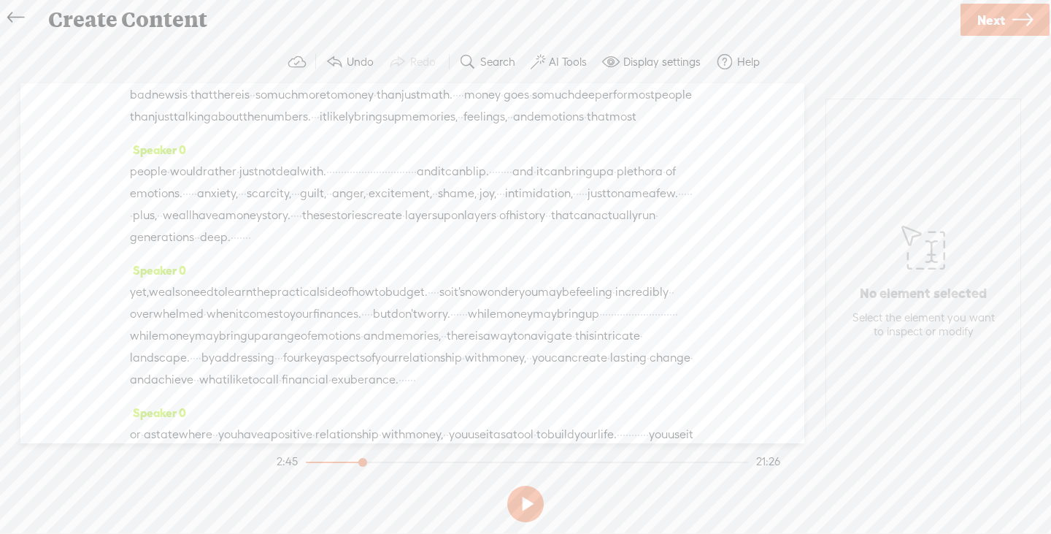
drag, startPoint x: 321, startPoint y: 158, endPoint x: 628, endPoint y: 157, distance: 307.4
click at [628, 128] on div "i had learned this in school. · · · · · the good news is · that you only · · · …" at bounding box center [412, 84] width 565 height 88
click at [224, 63] on span "in" at bounding box center [219, 52] width 9 height 22
drag, startPoint x: 173, startPoint y: 203, endPoint x: 229, endPoint y: 461, distance: 264.4
click at [229, 461] on div "Trebble audio editor works best with Google Chrome or Firefox. Please switch yo…" at bounding box center [526, 284] width 1022 height 487
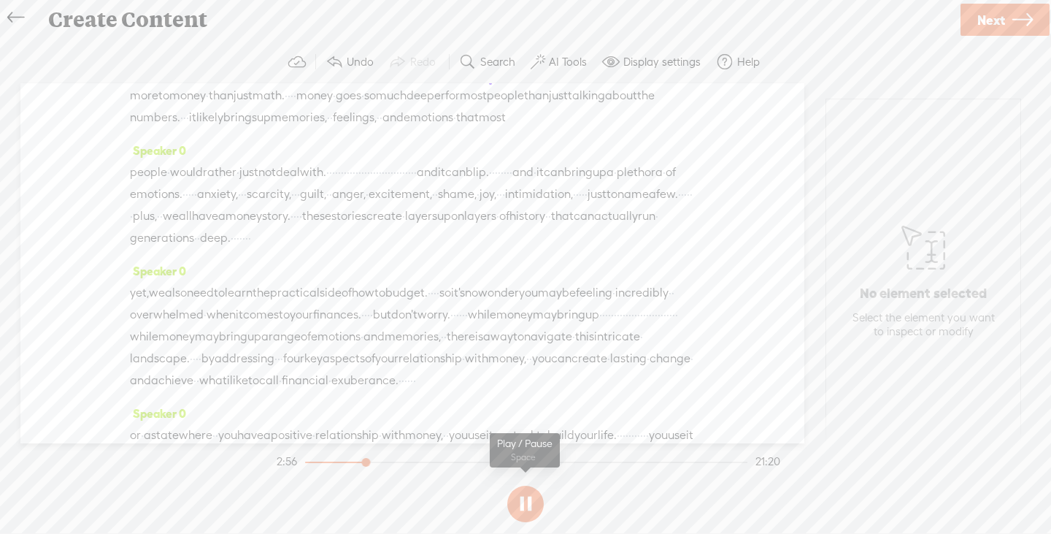
click at [527, 501] on button at bounding box center [525, 504] width 37 height 37
drag, startPoint x: 134, startPoint y: 206, endPoint x: 356, endPoint y: 204, distance: 222.7
click at [356, 129] on div "i had learned this in school. · · · [S] · · the good news is · that you only · …" at bounding box center [412, 84] width 565 height 88
click at [422, 85] on span "allowed." at bounding box center [399, 75] width 46 height 22
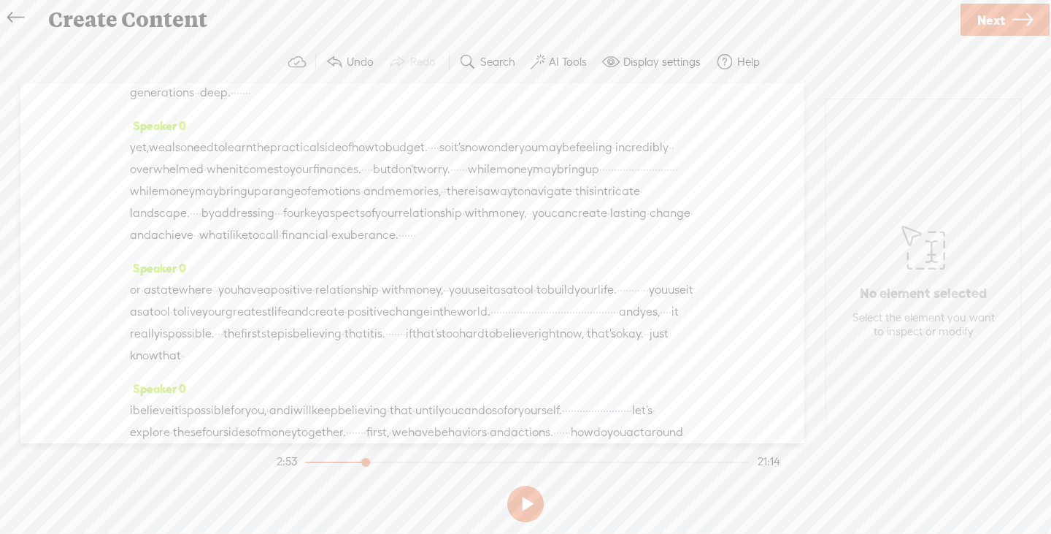
scroll to position [821, 0]
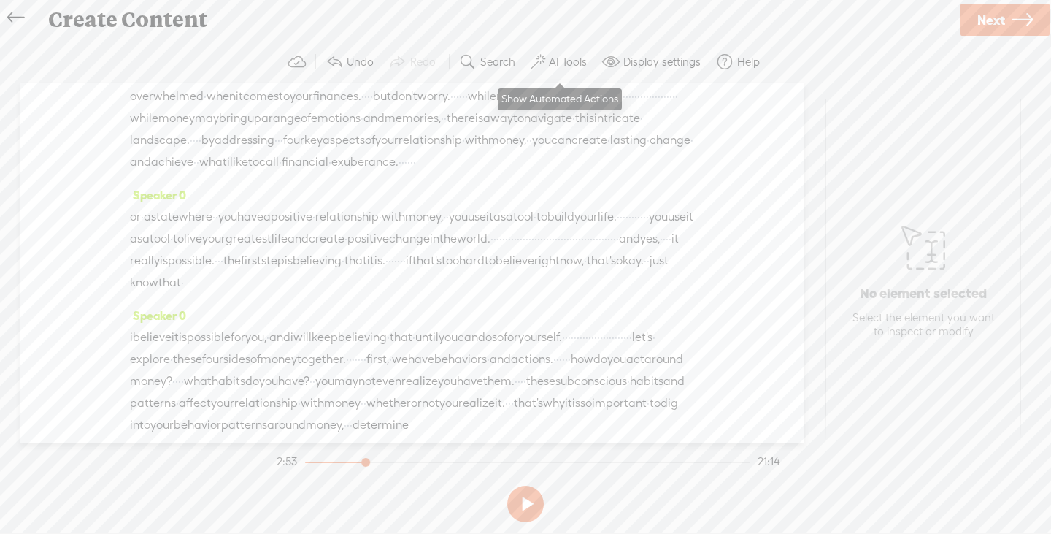
click at [553, 58] on label "AI Tools" at bounding box center [568, 62] width 38 height 15
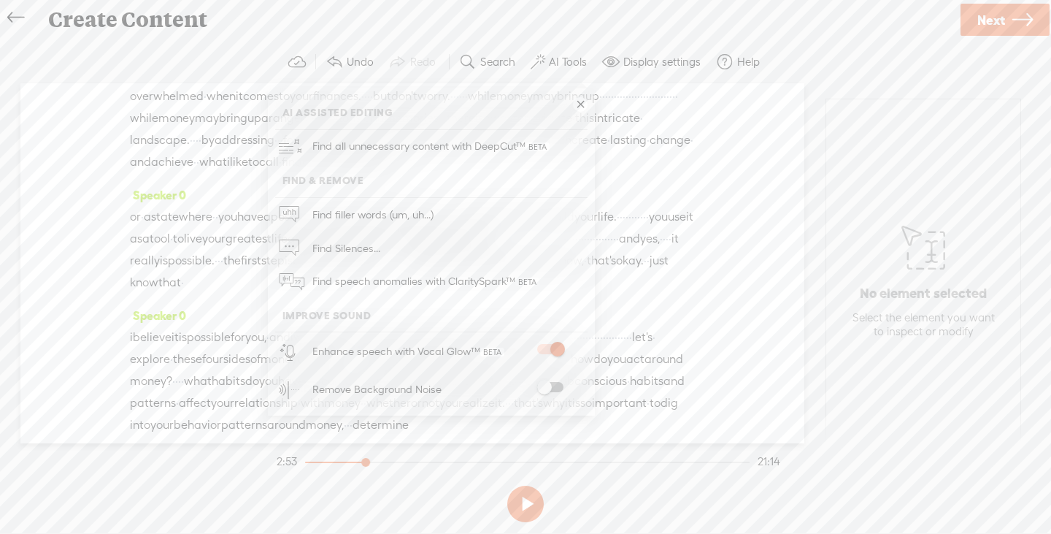
click at [553, 58] on label "AI Tools" at bounding box center [568, 62] width 38 height 15
click at [640, 129] on span "·" at bounding box center [641, 118] width 3 height 22
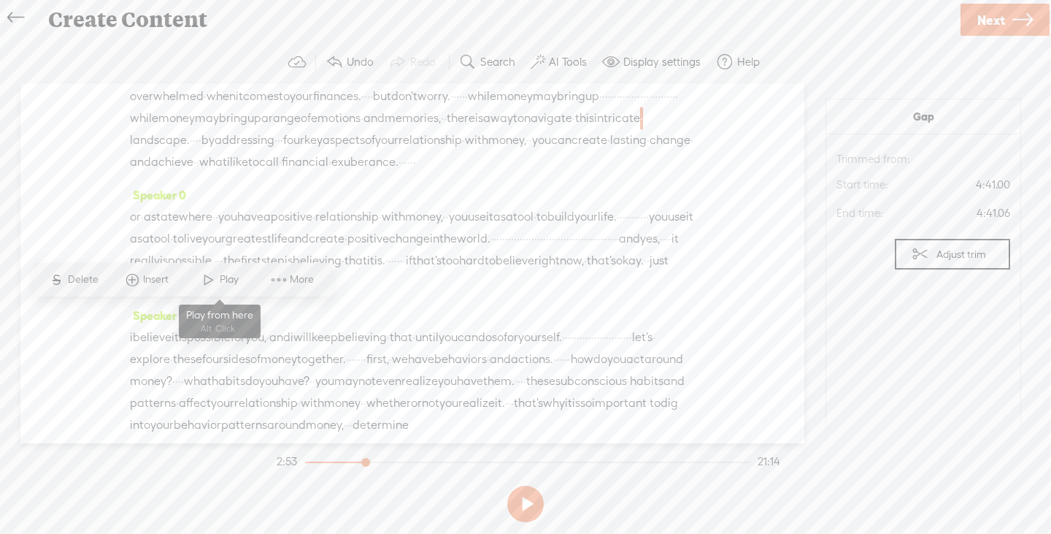
click at [241, 271] on span "Play" at bounding box center [219, 279] width 73 height 26
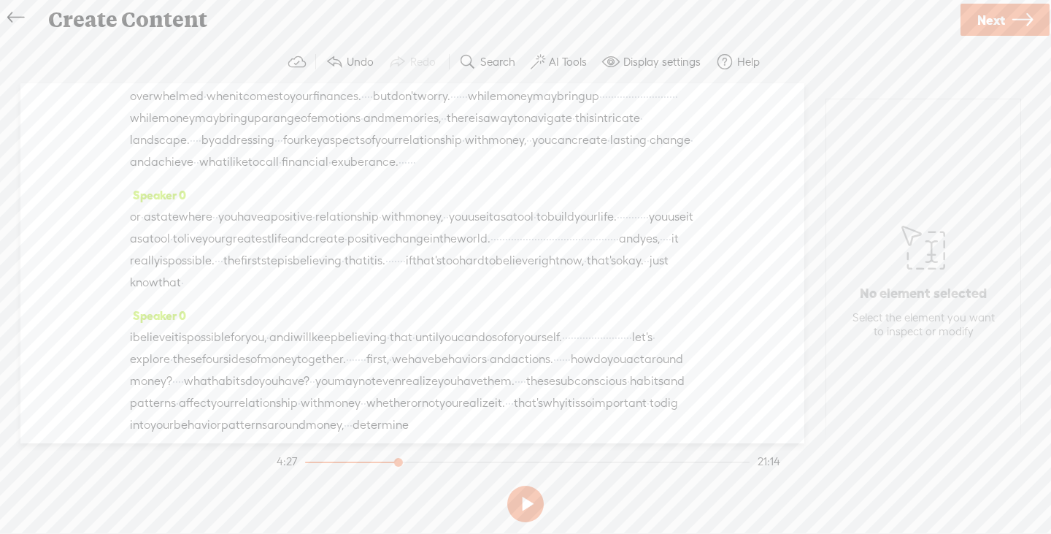
click at [129, 149] on div "Speaker 0 [S] · · · · · · · · · · · · · · · · · · · · · · · · · · · · · · · · ·…" at bounding box center [412, 263] width 784 height 360
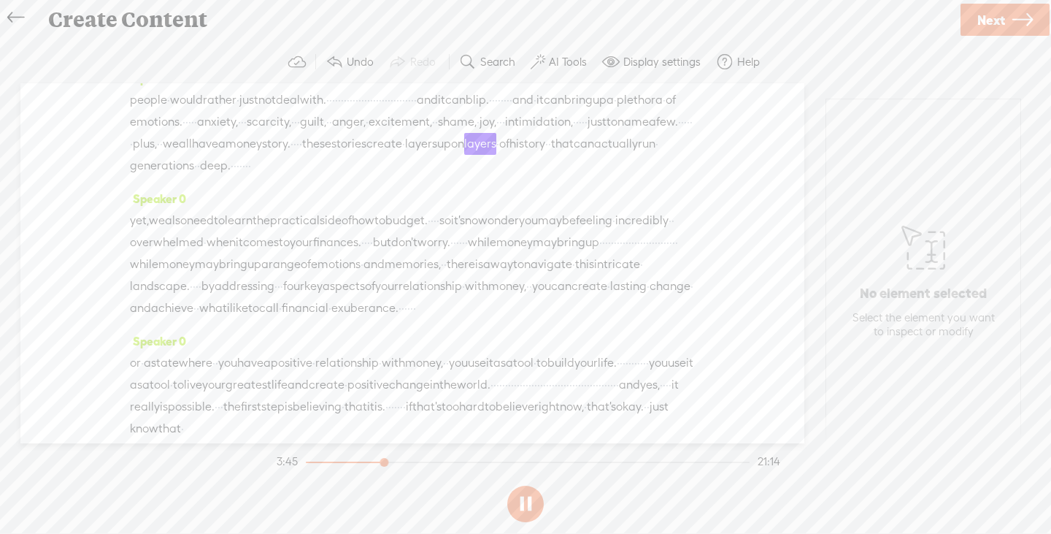
scroll to position [602, 0]
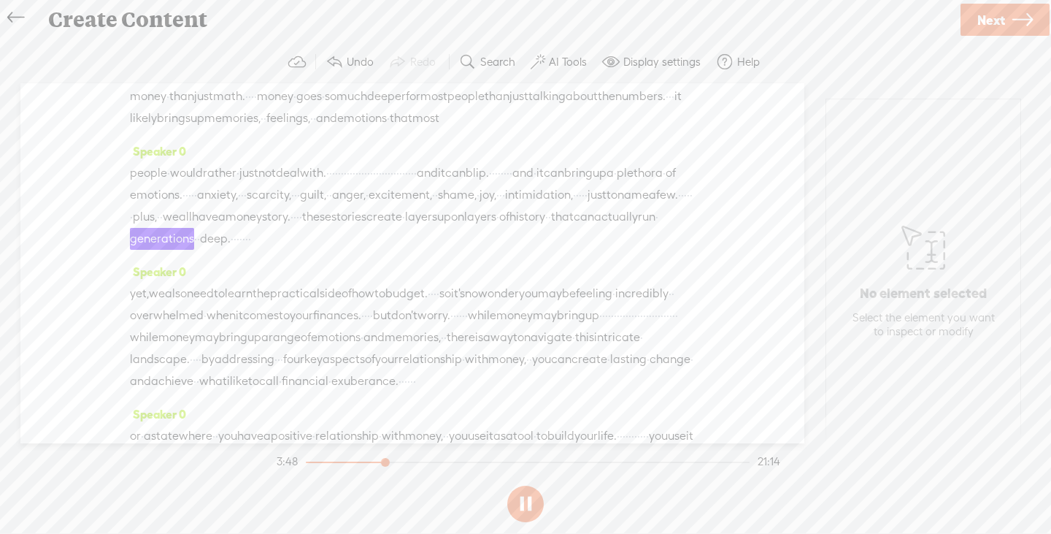
click at [460, 85] on span "bad" at bounding box center [471, 75] width 22 height 22
click at [422, 85] on span "allowed." at bounding box center [399, 75] width 46 height 22
click at [534, 505] on button at bounding box center [525, 504] width 37 height 37
